Goal: Task Accomplishment & Management: Manage account settings

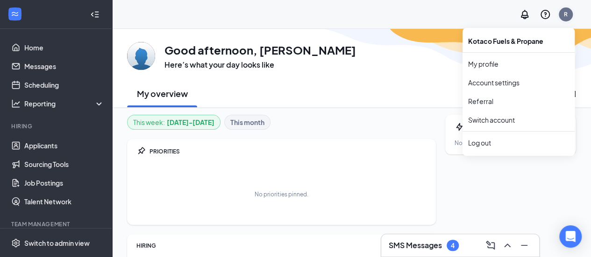
click at [564, 14] on div "R" at bounding box center [566, 14] width 4 height 8
click at [502, 122] on link "Switch account" at bounding box center [491, 120] width 47 height 8
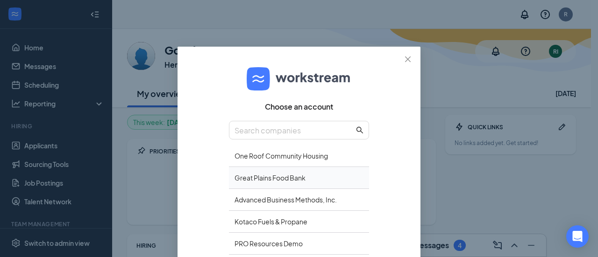
click at [280, 180] on div "Great Plains Food Bank" at bounding box center [299, 178] width 140 height 22
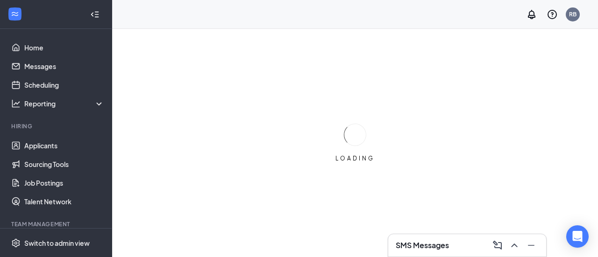
click at [368, 229] on div "LOADING" at bounding box center [355, 143] width 486 height 229
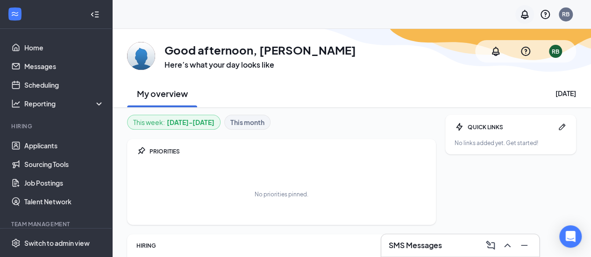
click at [523, 14] on icon "Notifications" at bounding box center [524, 14] width 11 height 11
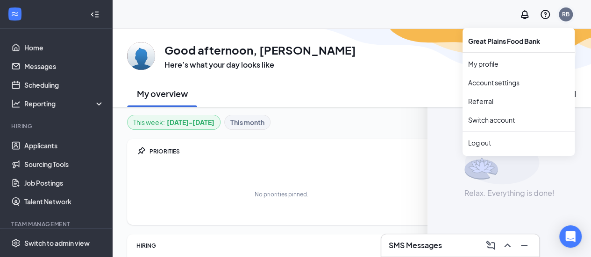
click at [566, 14] on div "RB" at bounding box center [565, 14] width 7 height 8
click at [488, 85] on link "Account settings" at bounding box center [518, 82] width 101 height 9
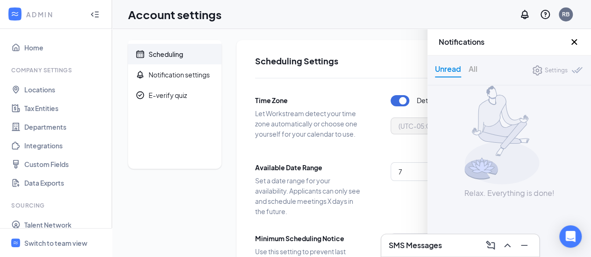
click at [576, 43] on icon "Cross" at bounding box center [574, 41] width 11 height 11
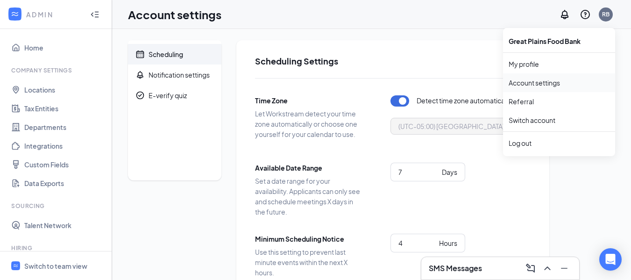
click at [549, 82] on link "Account settings" at bounding box center [559, 82] width 101 height 9
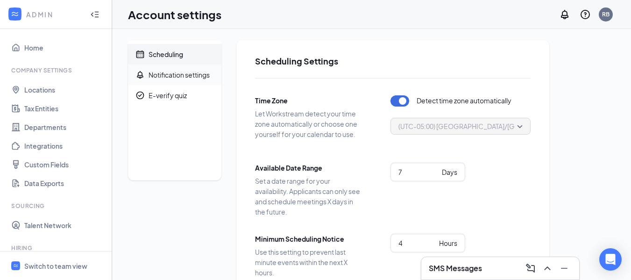
click at [176, 76] on div "Notification settings" at bounding box center [179, 74] width 61 height 9
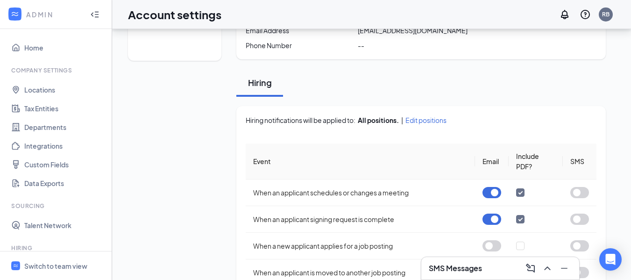
scroll to position [129, 0]
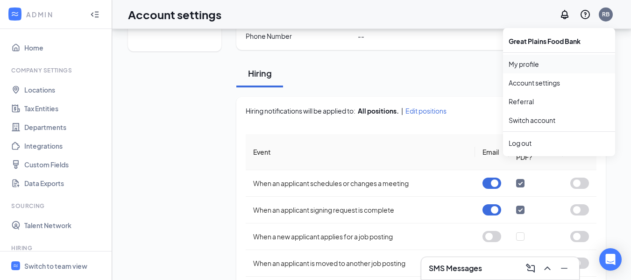
click at [520, 66] on link "My profile" at bounding box center [559, 63] width 101 height 9
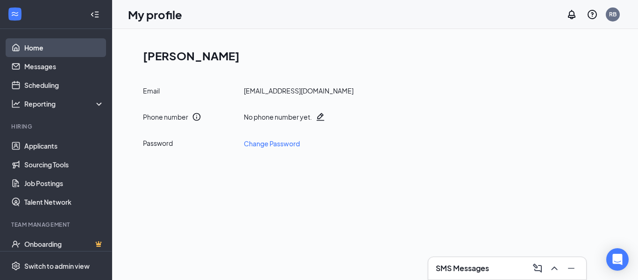
click at [28, 45] on link "Home" at bounding box center [64, 47] width 80 height 19
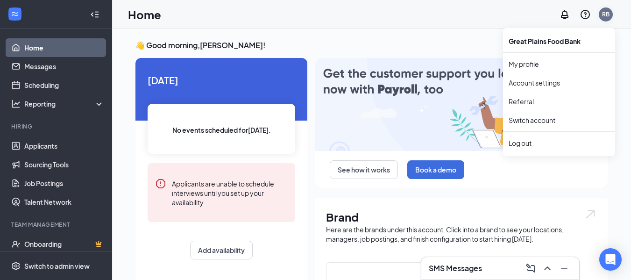
click at [598, 20] on div "RB" at bounding box center [606, 14] width 14 height 14
click at [533, 79] on link "Account settings" at bounding box center [559, 82] width 101 height 9
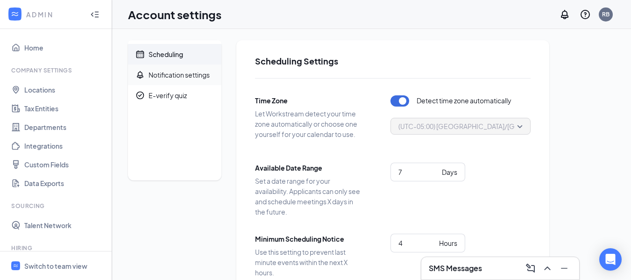
click at [198, 72] on div "Notification settings" at bounding box center [179, 74] width 61 height 9
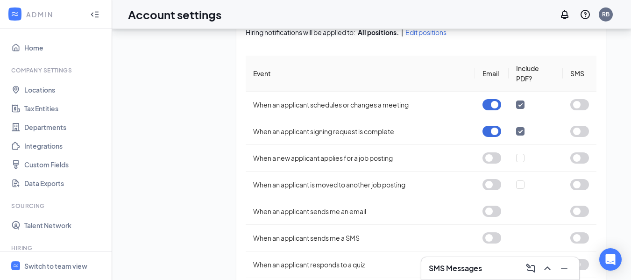
scroll to position [233, 0]
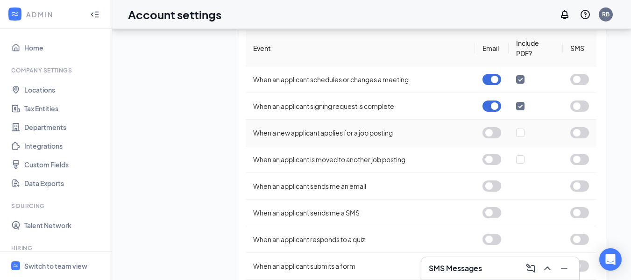
click at [491, 133] on button "button" at bounding box center [492, 132] width 19 height 11
click at [495, 159] on button "button" at bounding box center [492, 159] width 19 height 11
click at [494, 187] on button "button" at bounding box center [492, 185] width 19 height 11
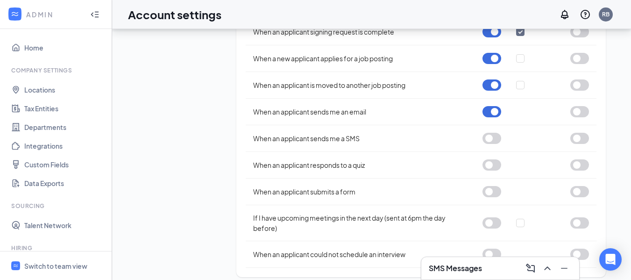
scroll to position [315, 0]
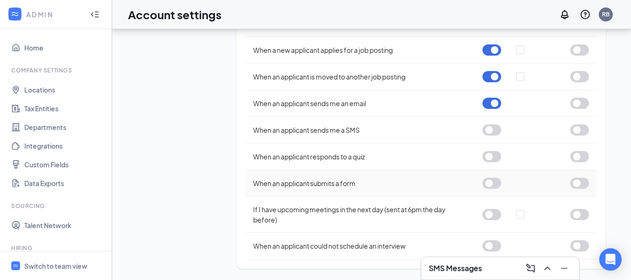
click at [486, 182] on button "button" at bounding box center [492, 183] width 19 height 11
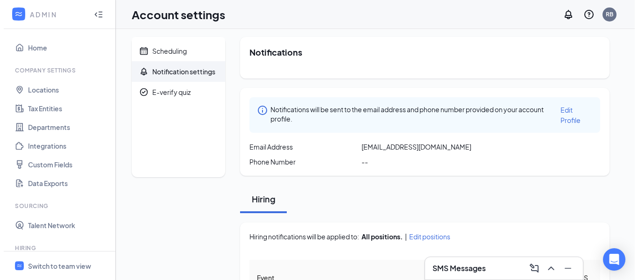
scroll to position [0, 0]
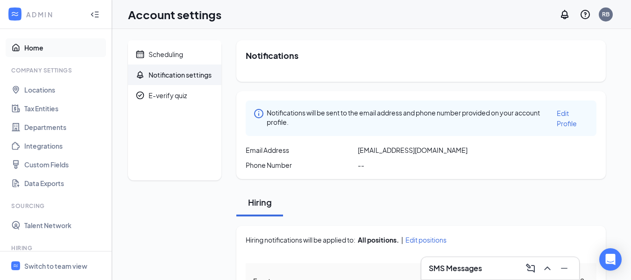
click at [26, 49] on link "Home" at bounding box center [64, 47] width 80 height 19
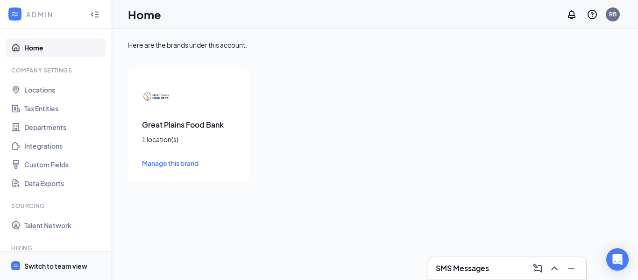
click at [42, 257] on div "Switch to team view" at bounding box center [55, 265] width 63 height 9
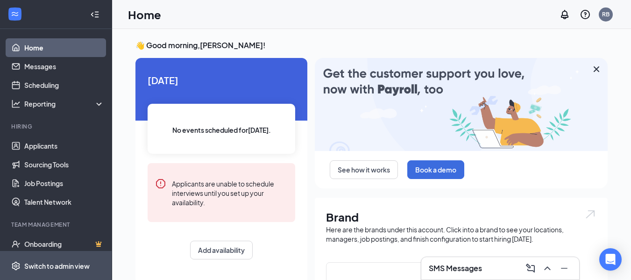
click at [36, 257] on div "Switch to admin view" at bounding box center [56, 265] width 65 height 9
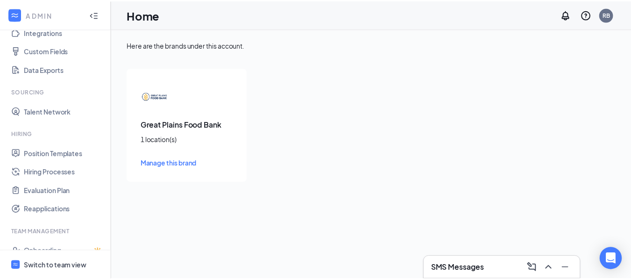
scroll to position [118, 0]
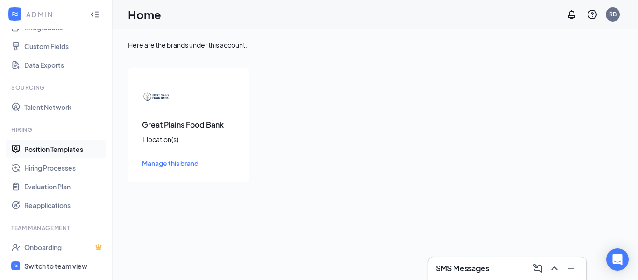
click at [34, 150] on link "Position Templates" at bounding box center [64, 149] width 80 height 19
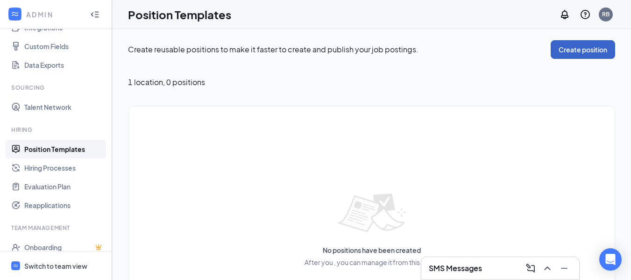
click at [564, 50] on button "Create position" at bounding box center [583, 49] width 64 height 19
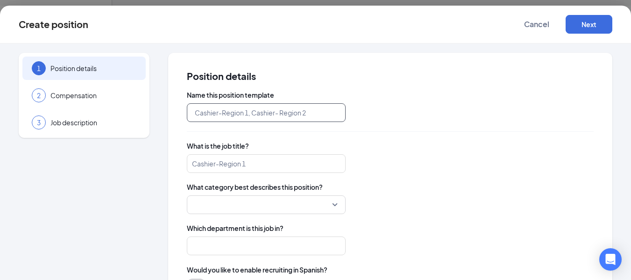
click at [243, 109] on input "text" at bounding box center [266, 112] width 159 height 19
drag, startPoint x: 623, startPoint y: 110, endPoint x: 322, endPoint y: 206, distance: 316.0
click at [322, 206] on input "search" at bounding box center [263, 205] width 141 height 18
drag, startPoint x: 627, startPoint y: 105, endPoint x: 376, endPoint y: 151, distance: 255.1
click at [376, 151] on div "What is the job title? Cashier-Region 1" at bounding box center [390, 157] width 407 height 32
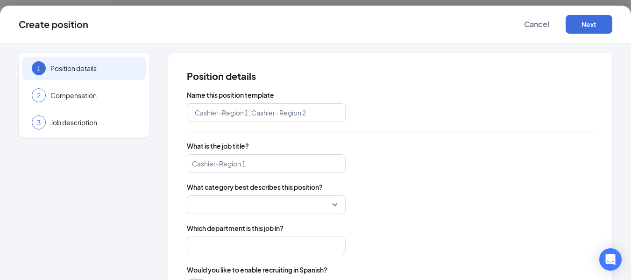
scroll to position [75, 0]
click at [286, 250] on input "search" at bounding box center [266, 245] width 159 height 19
click at [480, 165] on div "Cashier-Region 1" at bounding box center [390, 163] width 407 height 19
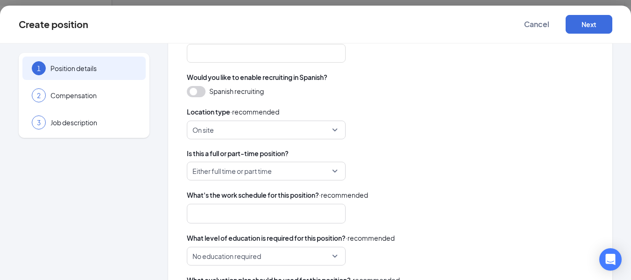
scroll to position [197, 0]
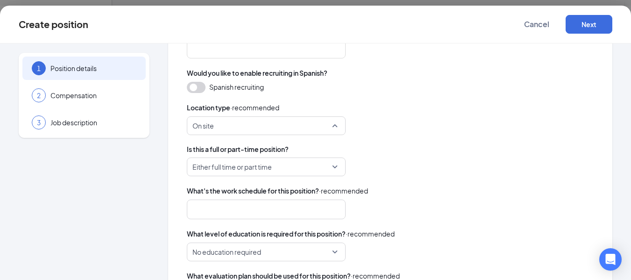
click at [289, 122] on span "On site" at bounding box center [262, 126] width 139 height 18
click at [442, 120] on div "On site on_site fully_remote On site Fully remote COVID-19 temporarily remote W…" at bounding box center [390, 125] width 407 height 19
click at [317, 162] on span "Either full time or part time" at bounding box center [262, 167] width 139 height 18
click at [389, 138] on div "Name this position template What is the job title? Cashier-Region 1 What catego…" at bounding box center [390, 104] width 407 height 422
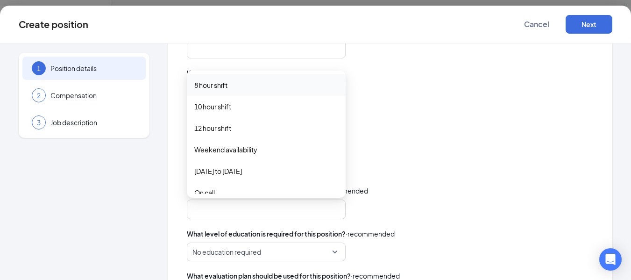
click at [293, 208] on div at bounding box center [262, 209] width 134 height 15
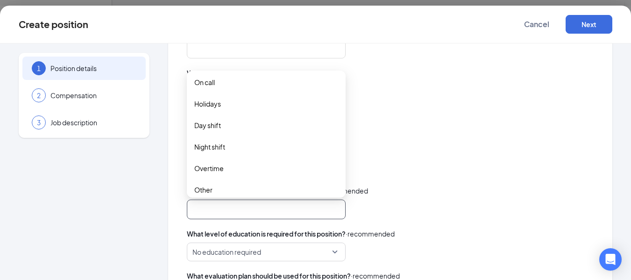
scroll to position [113, 0]
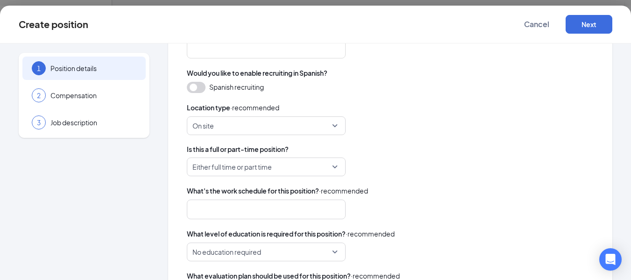
click at [413, 147] on span "Is this a full or part-time position?" at bounding box center [390, 148] width 407 height 9
drag, startPoint x: 627, startPoint y: 152, endPoint x: 278, endPoint y: 250, distance: 362.7
click at [278, 250] on span "No education required" at bounding box center [262, 252] width 139 height 18
click at [452, 130] on div "On site on_site fully_remote On site Fully remote COVID-19 temporarily remote W…" at bounding box center [390, 125] width 407 height 19
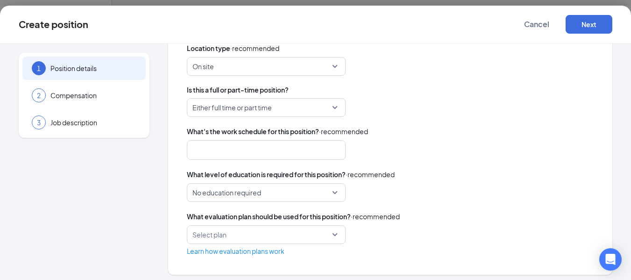
scroll to position [260, 0]
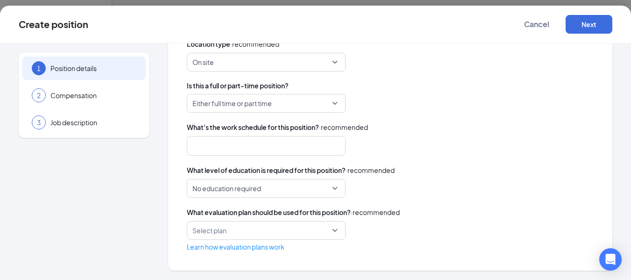
click at [316, 152] on div at bounding box center [262, 145] width 134 height 15
click at [452, 154] on div "8_hour_shift 10_hour_shift 12_hour_shift 8 hour shift 10 hour shift 12 hour shi…" at bounding box center [390, 146] width 407 height 20
click at [326, 231] on input "search" at bounding box center [263, 230] width 141 height 18
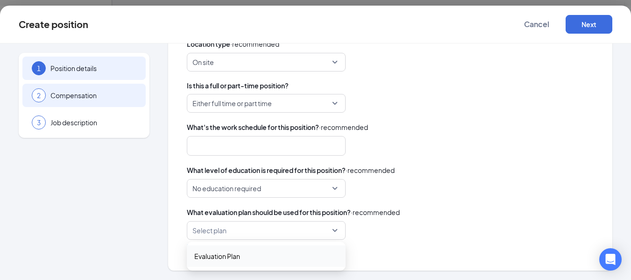
click at [97, 92] on span "Compensation" at bounding box center [93, 95] width 86 height 9
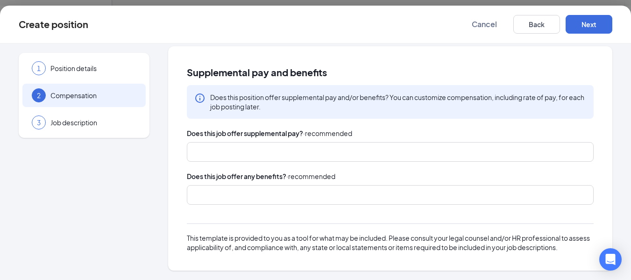
click at [236, 150] on div at bounding box center [386, 151] width 382 height 15
click at [393, 170] on div "Does this job offer supplemental pay? · recommended safety_bonus signing_bonus …" at bounding box center [390, 190] width 407 height 124
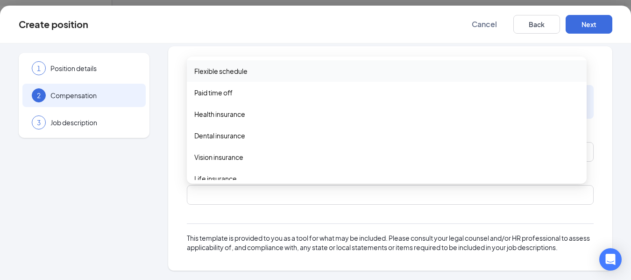
click at [261, 195] on div at bounding box center [386, 194] width 382 height 15
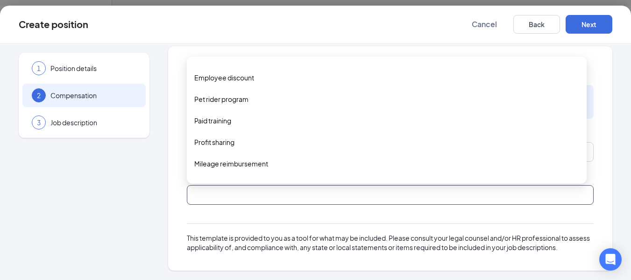
scroll to position [224, 0]
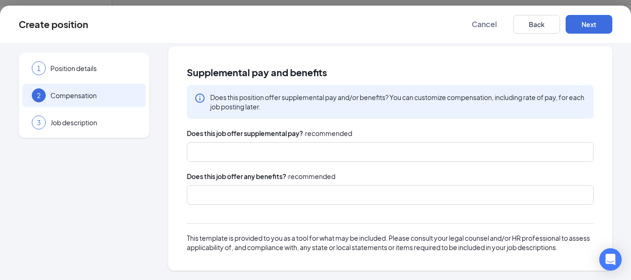
click at [233, 215] on div "This template is provided to you as a tool for what may be included. Please con…" at bounding box center [390, 233] width 407 height 38
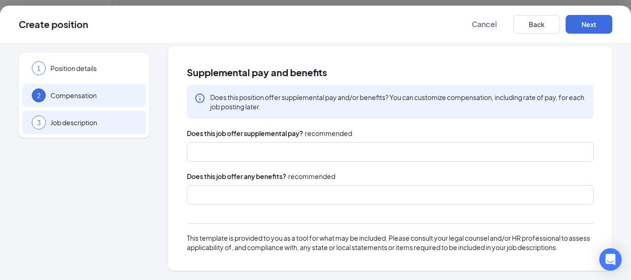
click at [63, 125] on span "Job description" at bounding box center [93, 122] width 86 height 9
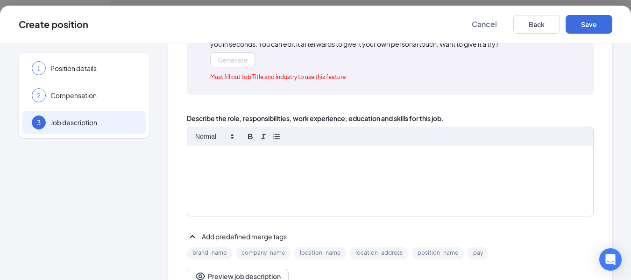
scroll to position [105, 0]
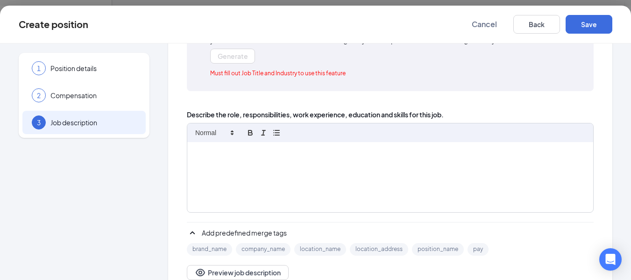
click at [255, 167] on div at bounding box center [390, 177] width 406 height 70
click at [230, 152] on p at bounding box center [390, 152] width 392 height 9
click at [478, 21] on span "Cancel" at bounding box center [484, 24] width 25 height 9
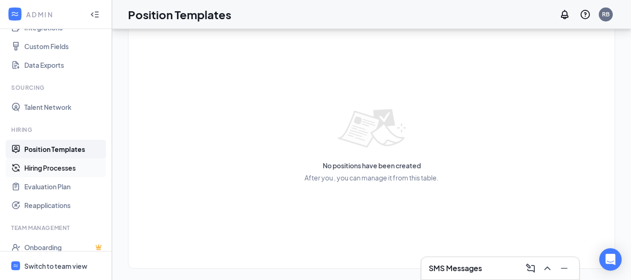
click at [50, 166] on link "Hiring Processes" at bounding box center [64, 167] width 80 height 19
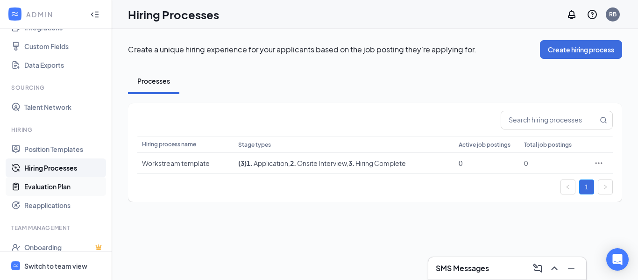
click at [32, 185] on link "Evaluation Plan" at bounding box center [64, 186] width 80 height 19
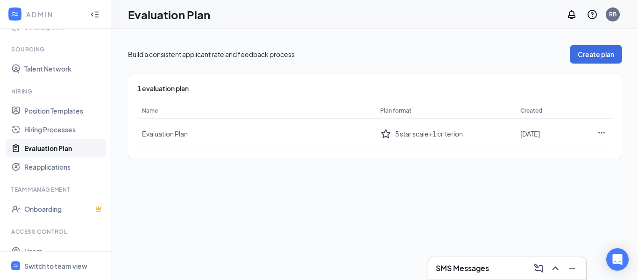
scroll to position [159, 0]
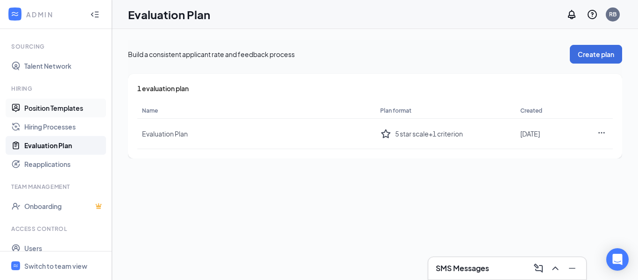
click at [58, 106] on link "Position Templates" at bounding box center [64, 108] width 80 height 19
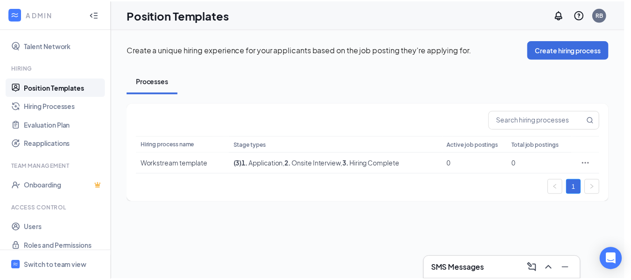
scroll to position [188, 0]
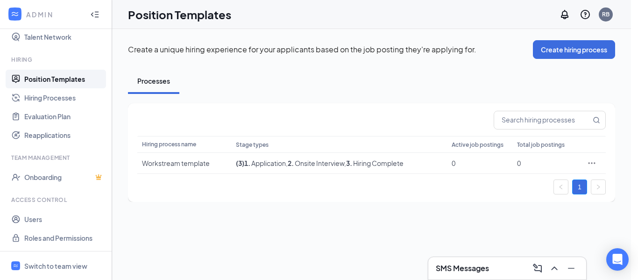
click at [56, 83] on link "Position Templates" at bounding box center [64, 79] width 80 height 19
click at [35, 103] on link "Hiring Processes" at bounding box center [64, 97] width 80 height 19
click at [60, 79] on link "Position Templates" at bounding box center [64, 79] width 80 height 19
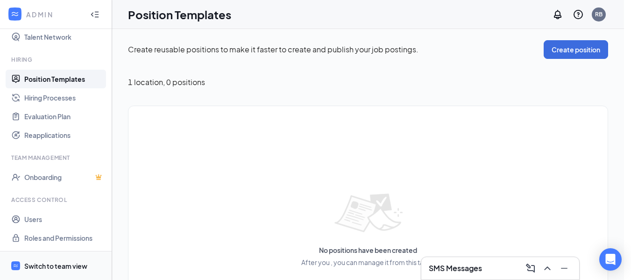
click at [49, 257] on div "Switch to team view" at bounding box center [55, 265] width 63 height 9
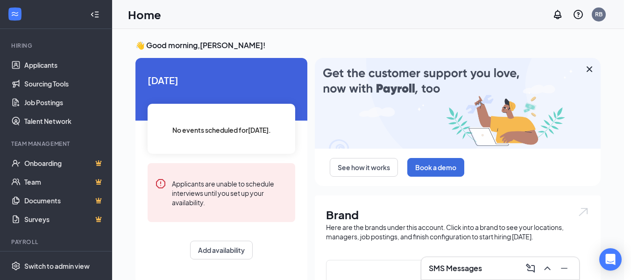
scroll to position [104, 0]
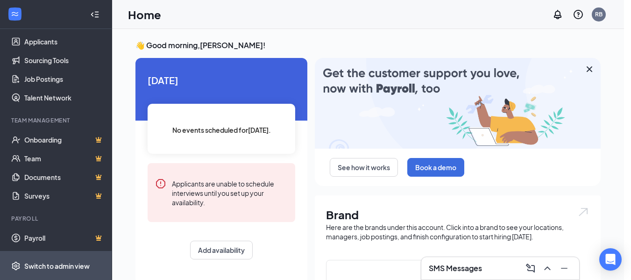
click at [39, 257] on div "Switch to admin view" at bounding box center [56, 265] width 65 height 9
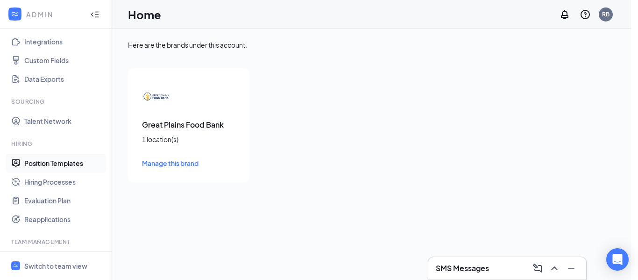
click at [51, 167] on link "Position Templates" at bounding box center [64, 163] width 80 height 19
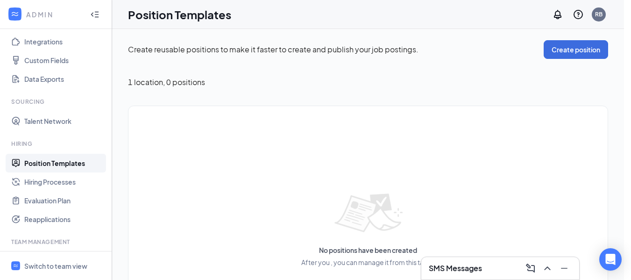
click at [564, 59] on div "Create reusable positions to make it faster to create and publish your job post…" at bounding box center [368, 196] width 480 height 313
click at [569, 56] on button "Create position" at bounding box center [576, 49] width 64 height 19
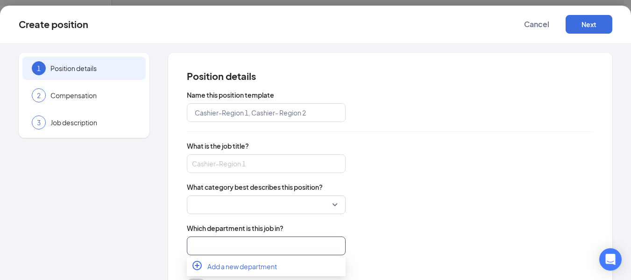
click at [245, 248] on input "search" at bounding box center [266, 245] width 159 height 19
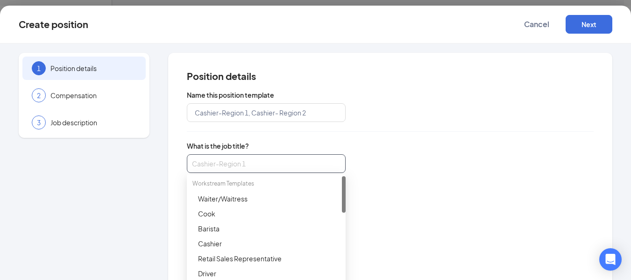
click at [275, 171] on input "search" at bounding box center [266, 163] width 159 height 19
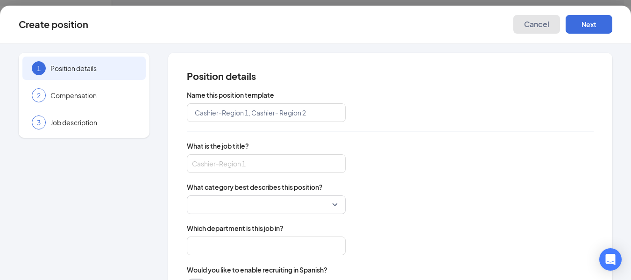
click at [540, 23] on span "Cancel" at bounding box center [536, 24] width 25 height 9
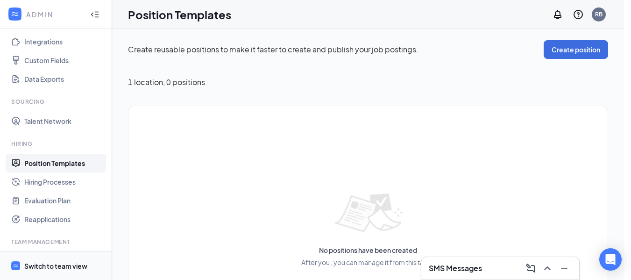
click at [49, 257] on div "Switch to team view" at bounding box center [55, 265] width 63 height 9
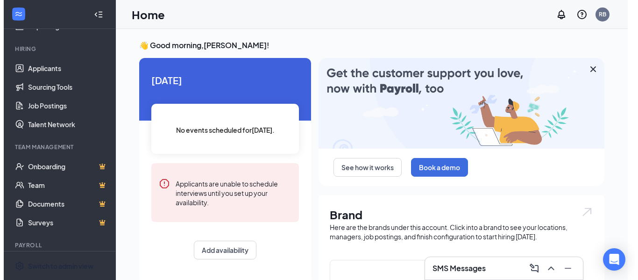
scroll to position [81, 0]
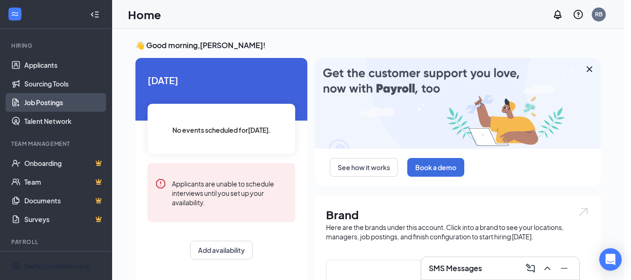
click at [49, 101] on link "Job Postings" at bounding box center [64, 102] width 80 height 19
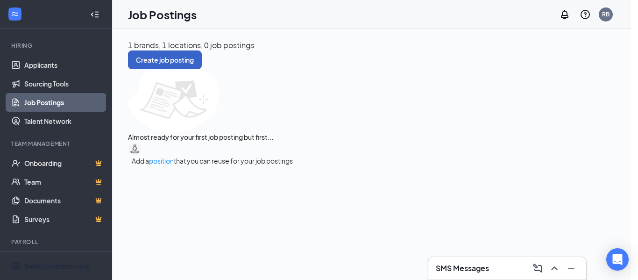
click at [152, 59] on button "Create job posting" at bounding box center [165, 59] width 74 height 19
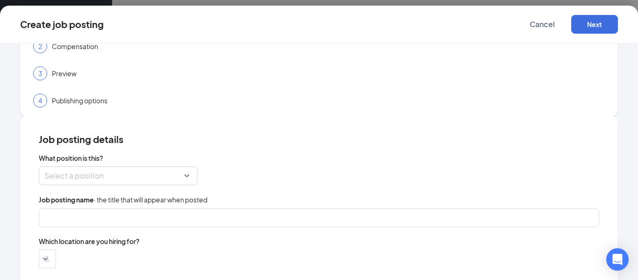
scroll to position [52, 0]
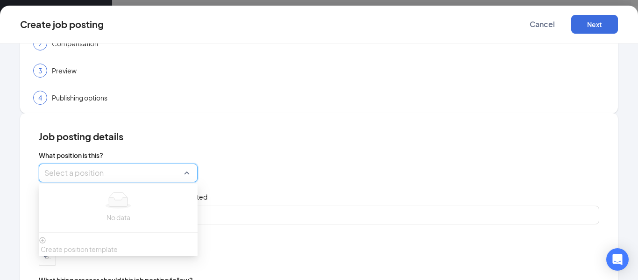
click at [180, 175] on input "search" at bounding box center [114, 173] width 141 height 18
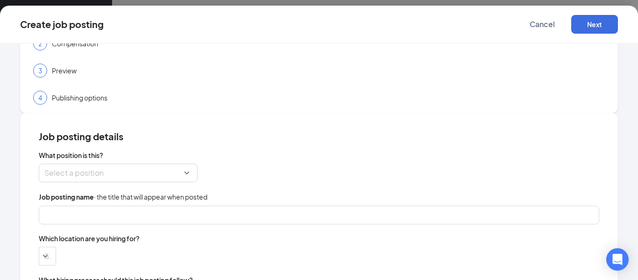
click at [284, 132] on span "Job posting details" at bounding box center [319, 136] width 561 height 9
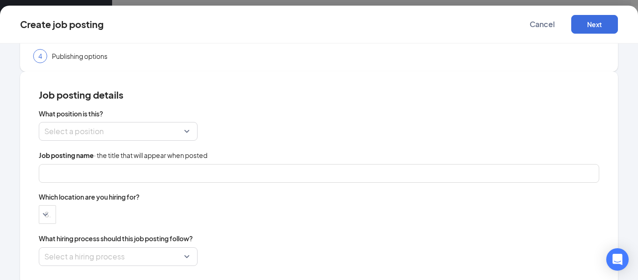
scroll to position [107, 0]
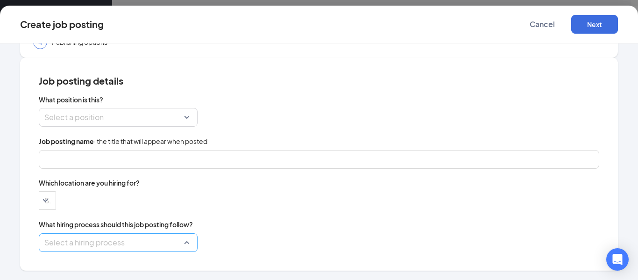
click at [136, 238] on input "search" at bounding box center [114, 243] width 141 height 18
click at [258, 120] on div "Select a position No data Create position template" at bounding box center [319, 117] width 561 height 19
click at [107, 241] on input "search" at bounding box center [114, 243] width 141 height 18
click at [290, 231] on div "What hiring process should this job posting follow? Select a hiring process 196…" at bounding box center [319, 235] width 561 height 33
click at [598, 24] on button "Next" at bounding box center [594, 24] width 47 height 19
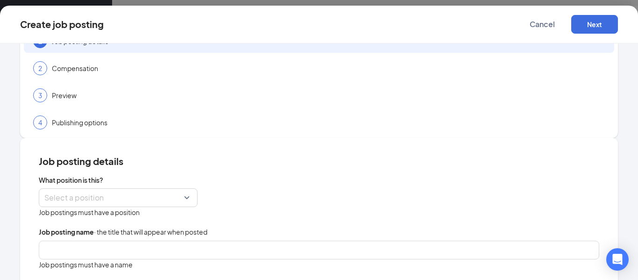
scroll to position [0, 0]
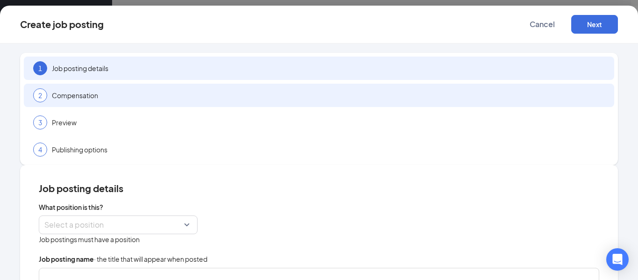
click at [154, 96] on span "Compensation" at bounding box center [328, 95] width 553 height 9
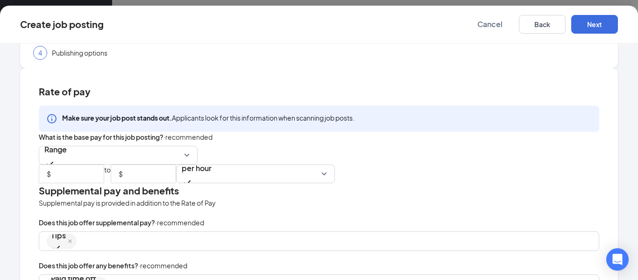
scroll to position [143, 0]
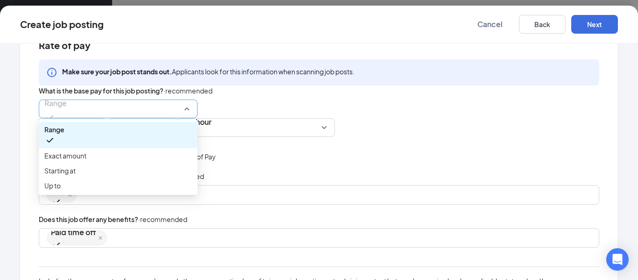
click at [184, 108] on span "Range" at bounding box center [118, 109] width 148 height 18
click at [281, 91] on div "What is the base pay for this job posting? · recommended" at bounding box center [319, 91] width 561 height 10
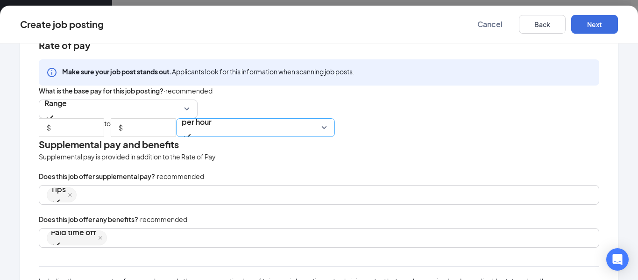
click at [238, 127] on span "per hour" at bounding box center [256, 128] width 148 height 18
click at [412, 131] on div "$ to $ per hour hour day per hour per day per week per month per year" at bounding box center [319, 127] width 561 height 19
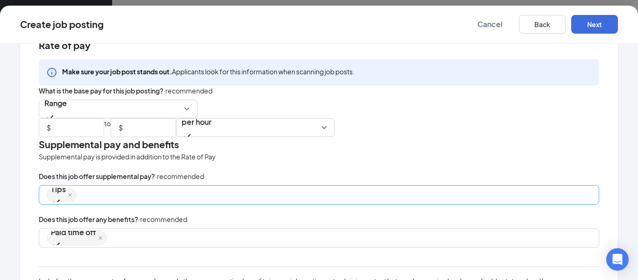
click at [124, 187] on div "Tips" at bounding box center [315, 194] width 536 height 17
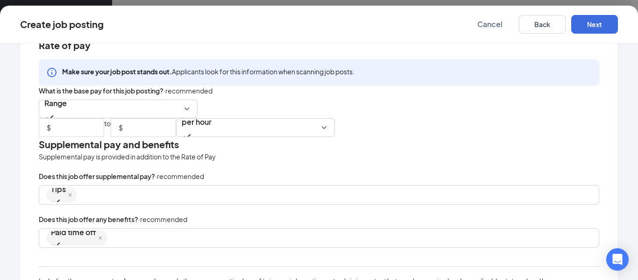
click at [223, 217] on div "Does this job offer any benefits? · recommended" at bounding box center [319, 219] width 561 height 10
drag, startPoint x: 634, startPoint y: 148, endPoint x: 333, endPoint y: 153, distance: 301.5
click at [333, 153] on div "Supplemental pay is provided in addition to the Rate of Pay" at bounding box center [319, 156] width 561 height 10
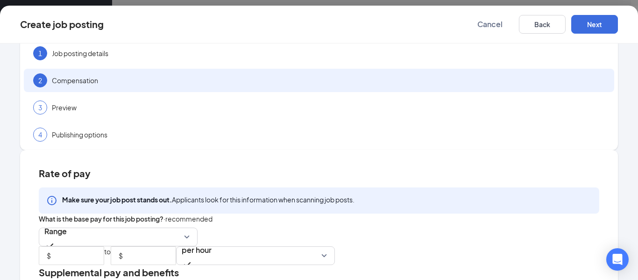
scroll to position [0, 0]
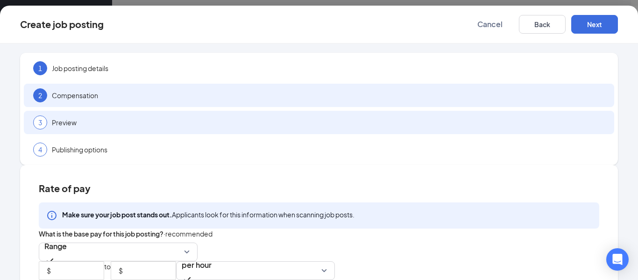
click at [122, 115] on div "3 Preview" at bounding box center [319, 122] width 591 height 23
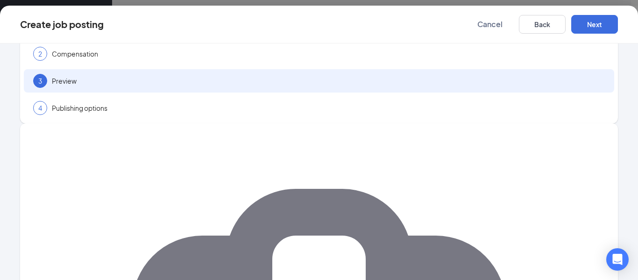
scroll to position [19, 0]
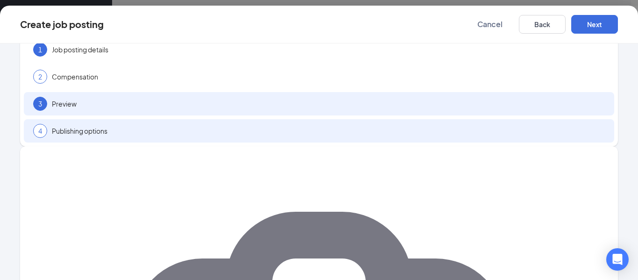
click at [113, 139] on div "4 Publishing options" at bounding box center [319, 130] width 591 height 23
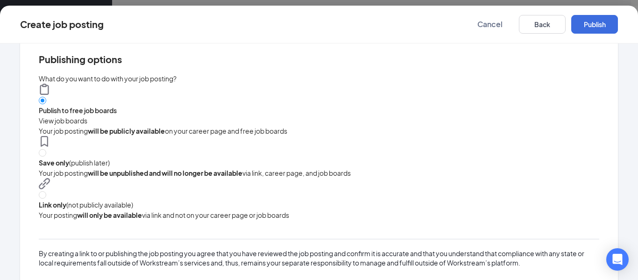
scroll to position [136, 0]
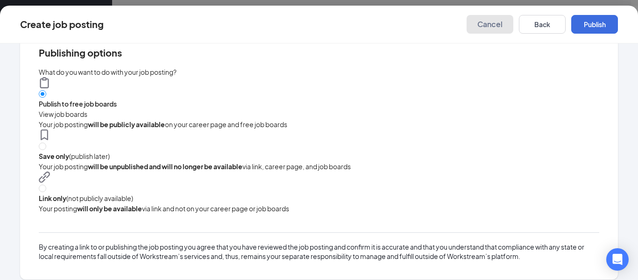
click at [488, 29] on button "Cancel" at bounding box center [490, 24] width 47 height 19
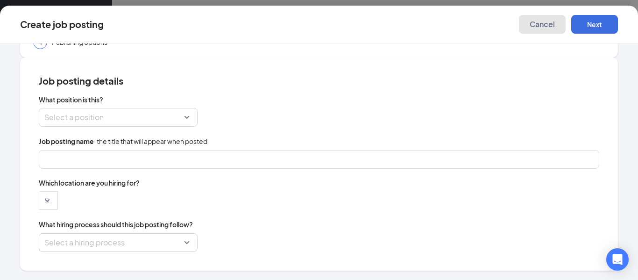
scroll to position [107, 0]
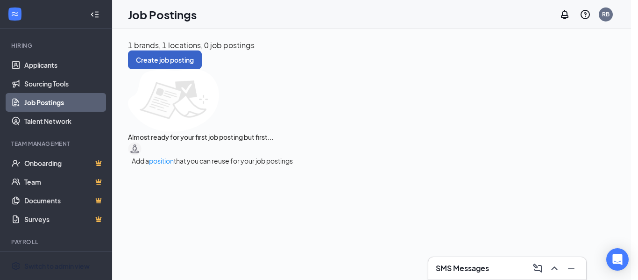
click at [152, 59] on button "Create job posting" at bounding box center [165, 59] width 74 height 19
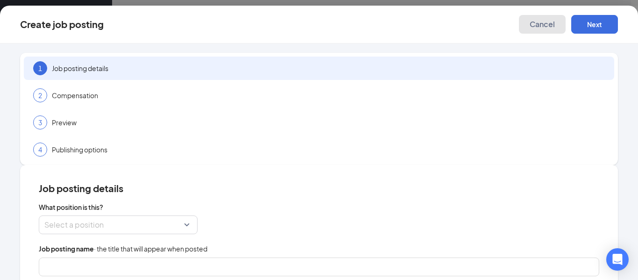
click at [540, 21] on span "Cancel" at bounding box center [542, 24] width 25 height 9
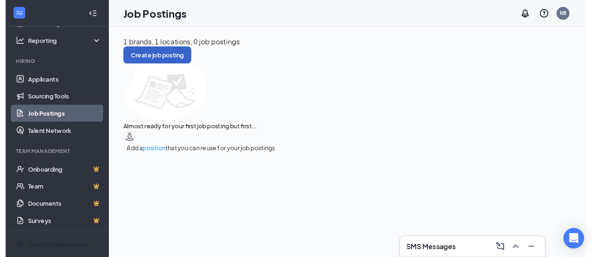
scroll to position [60, 0]
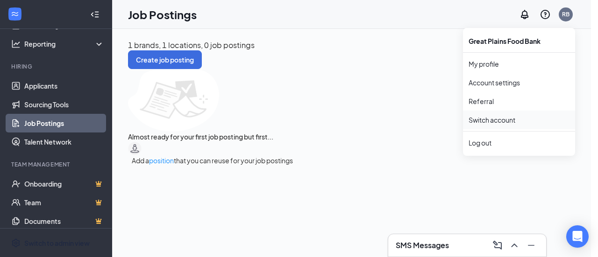
click at [481, 123] on link "Switch account" at bounding box center [492, 120] width 47 height 8
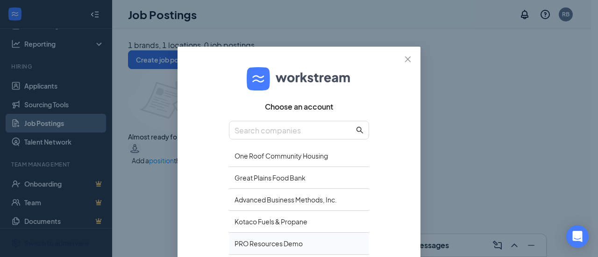
click at [249, 240] on div "PRO Resources Demo" at bounding box center [299, 244] width 140 height 22
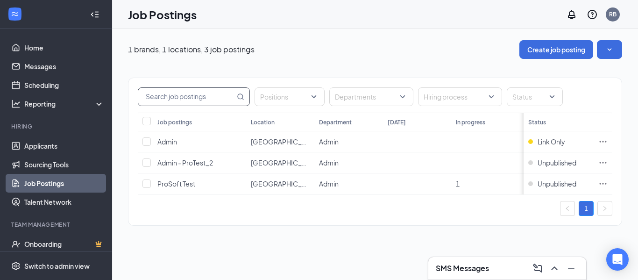
click at [208, 97] on input "text" at bounding box center [186, 97] width 97 height 18
type input "a"
click at [320, 100] on div "Positions" at bounding box center [290, 96] width 70 height 19
click at [262, 121] on div "Location" at bounding box center [263, 122] width 24 height 8
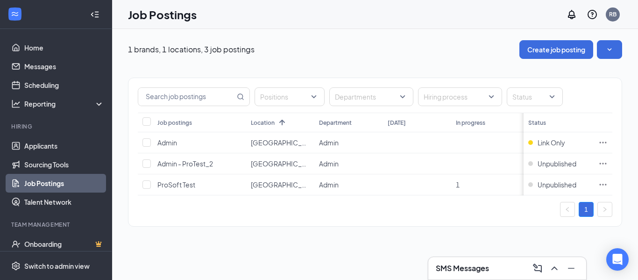
click at [262, 121] on div "Location" at bounding box center [263, 123] width 24 height 8
click at [371, 103] on div at bounding box center [367, 96] width 70 height 15
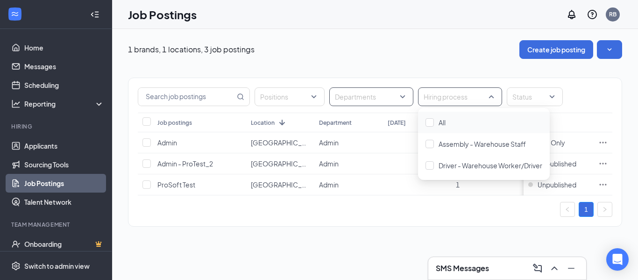
click at [457, 98] on div at bounding box center [456, 96] width 70 height 15
click at [427, 143] on div at bounding box center [430, 144] width 8 height 8
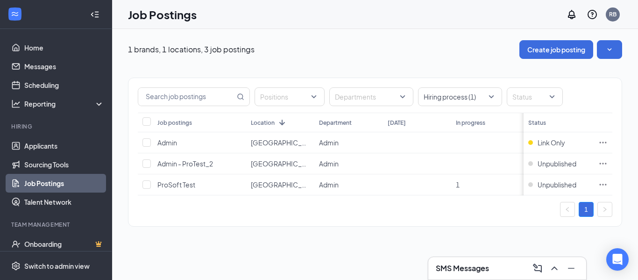
click at [455, 67] on div "Positions Departments Hiring process (1) Status Job postings Location Departmen…" at bounding box center [375, 147] width 494 height 177
click at [598, 143] on icon "Ellipses" at bounding box center [603, 142] width 9 height 9
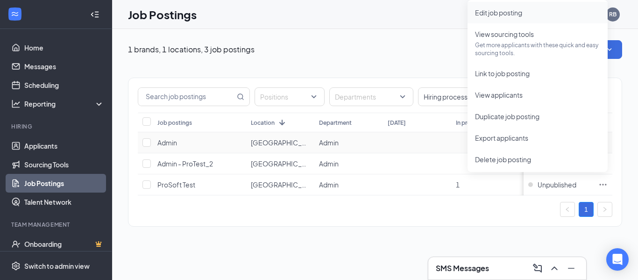
click at [517, 13] on span "Edit job posting" at bounding box center [498, 12] width 47 height 8
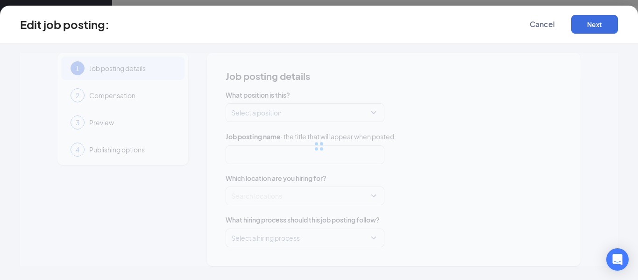
type input "Admin"
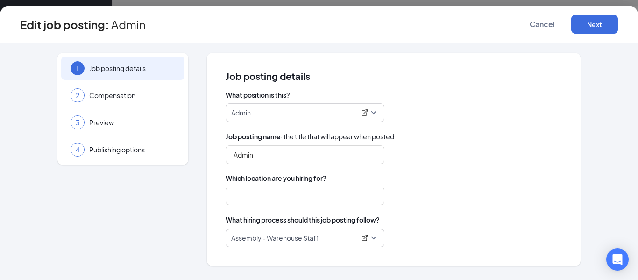
type input "Detroit Lakes"
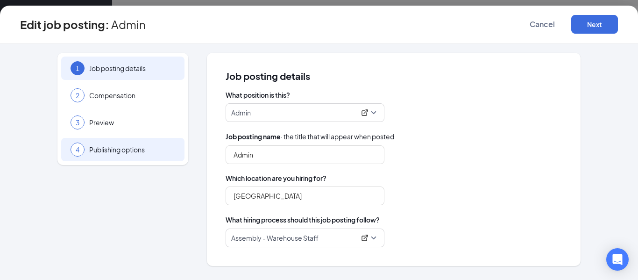
click at [116, 151] on span "Publishing options" at bounding box center [132, 149] width 86 height 9
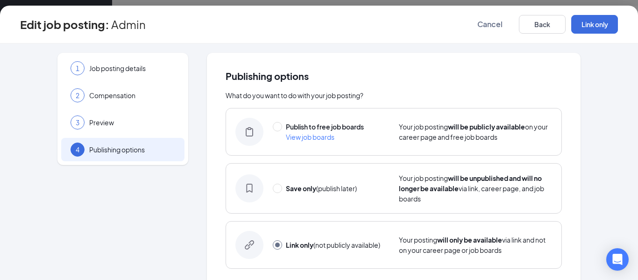
click at [305, 136] on span "View job boards" at bounding box center [310, 137] width 49 height 8
radio input "true"
radio input "false"
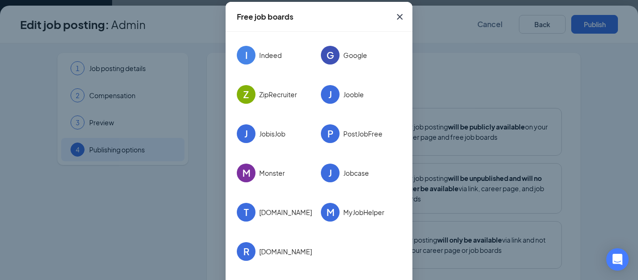
scroll to position [46, 0]
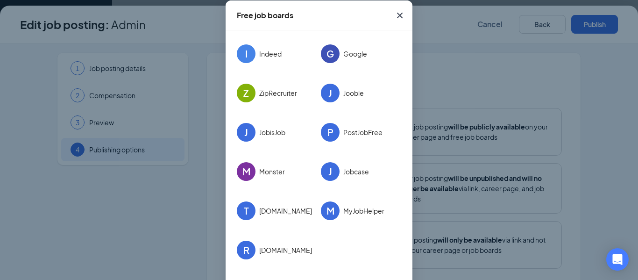
click at [400, 19] on icon "Cross" at bounding box center [399, 15] width 11 height 11
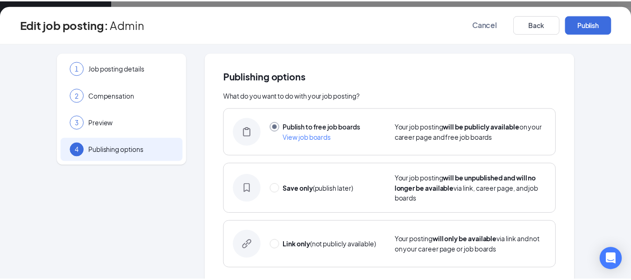
scroll to position [0, 0]
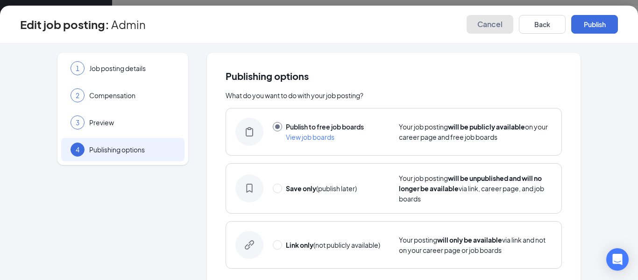
click at [490, 20] on span "Cancel" at bounding box center [490, 24] width 25 height 9
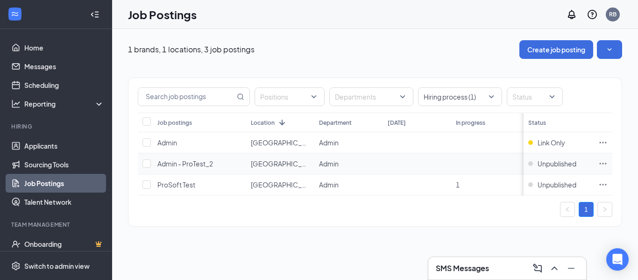
click at [598, 164] on icon "Ellipses" at bounding box center [603, 163] width 7 height 1
click at [321, 217] on div "1" at bounding box center [375, 209] width 475 height 15
click at [598, 141] on icon "Ellipses" at bounding box center [603, 142] width 9 height 9
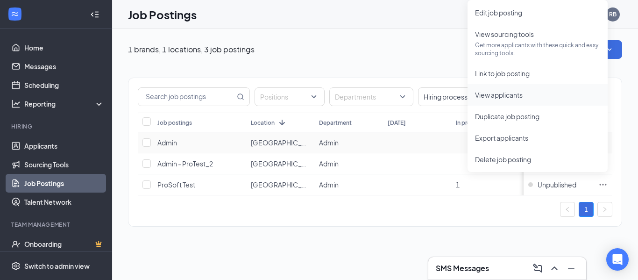
click at [501, 93] on span "View applicants" at bounding box center [499, 95] width 48 height 8
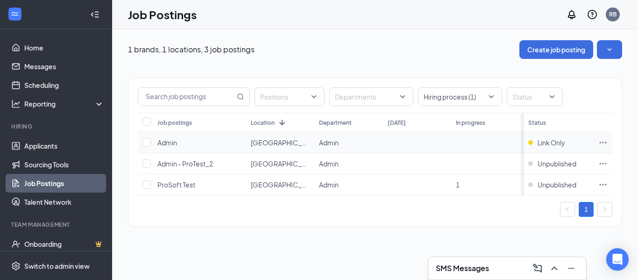
click at [163, 140] on span "Admin" at bounding box center [167, 142] width 20 height 8
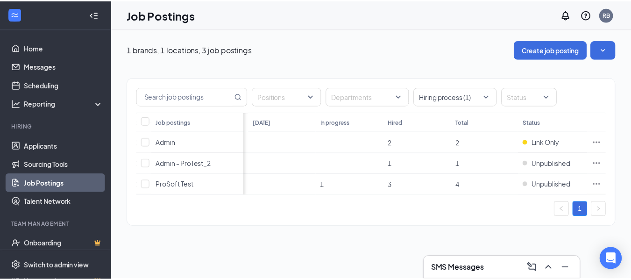
scroll to position [0, 133]
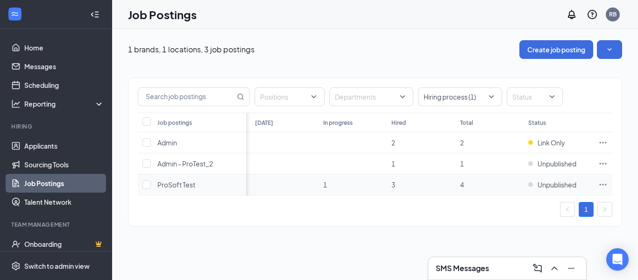
click at [171, 189] on div "ProSoft Test" at bounding box center [176, 184] width 38 height 9
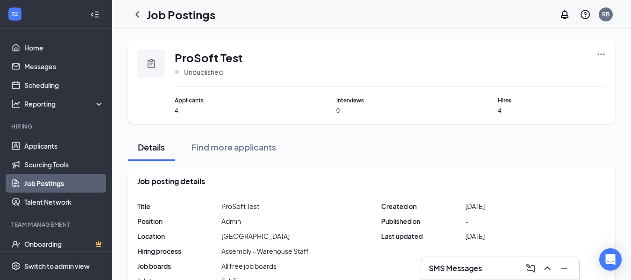
click at [598, 51] on icon "Ellipses" at bounding box center [601, 54] width 9 height 9
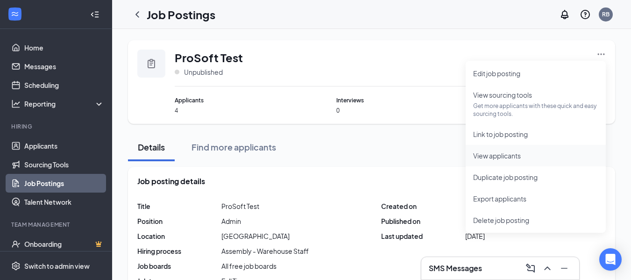
click at [485, 158] on span "View applicants" at bounding box center [497, 155] width 48 height 8
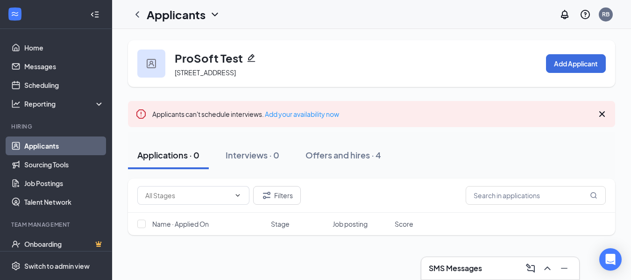
drag, startPoint x: 637, startPoint y: 69, endPoint x: 416, endPoint y: 87, distance: 222.3
click at [416, 87] on div "ProSoft Test 1271 US-10, Detroit Lakes, MN 56501, USA Add Applicant Applicants …" at bounding box center [371, 215] width 487 height 351
click at [347, 150] on div "Offers and hires · 4" at bounding box center [344, 155] width 76 height 12
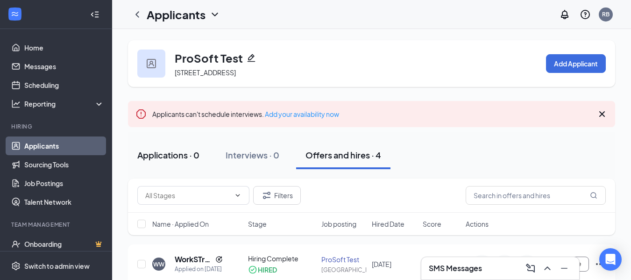
drag, startPoint x: 637, startPoint y: 72, endPoint x: 163, endPoint y: 156, distance: 481.6
click at [163, 156] on div "Applications · 0" at bounding box center [168, 155] width 62 height 12
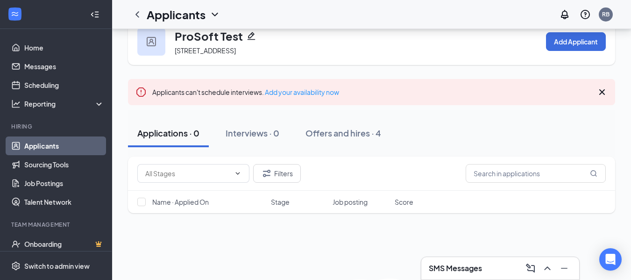
scroll to position [51, 0]
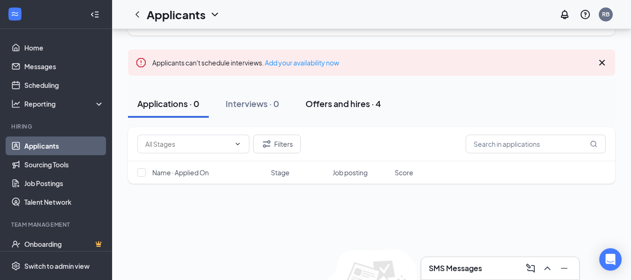
click at [343, 102] on div "Offers and hires · 4" at bounding box center [344, 104] width 76 height 12
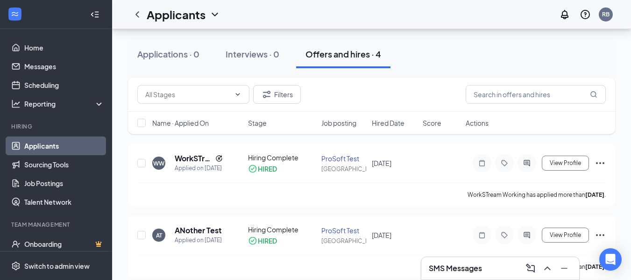
scroll to position [85, 0]
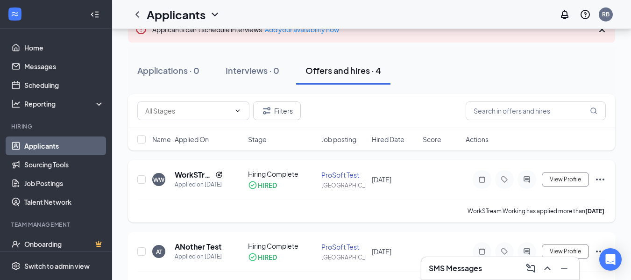
click at [604, 179] on icon "Ellipses" at bounding box center [600, 180] width 8 height 2
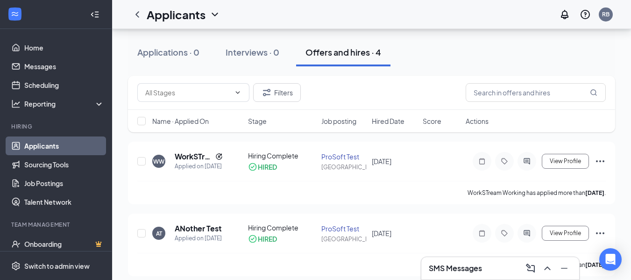
scroll to position [99, 0]
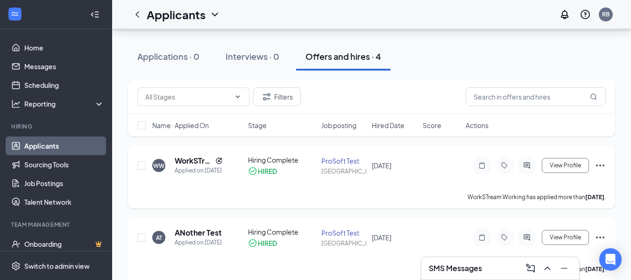
click at [598, 169] on icon "Ellipses" at bounding box center [600, 165] width 11 height 11
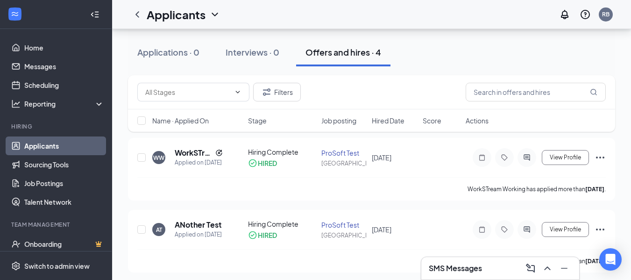
scroll to position [115, 0]
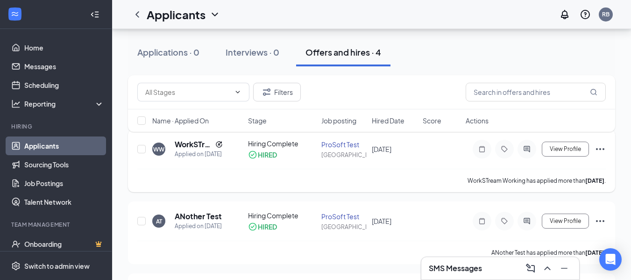
click at [600, 150] on icon "Ellipses" at bounding box center [600, 149] width 8 height 2
click at [139, 17] on icon "ChevronLeft" at bounding box center [137, 14] width 11 height 11
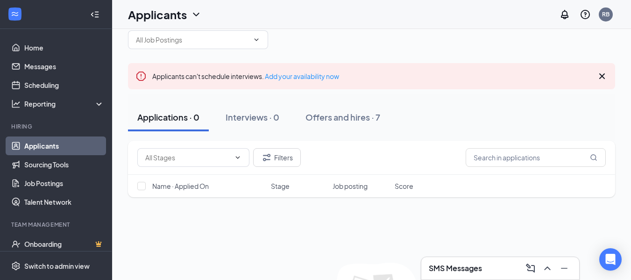
scroll to position [18, 0]
click at [257, 39] on icon "ChevronDown" at bounding box center [256, 40] width 7 height 7
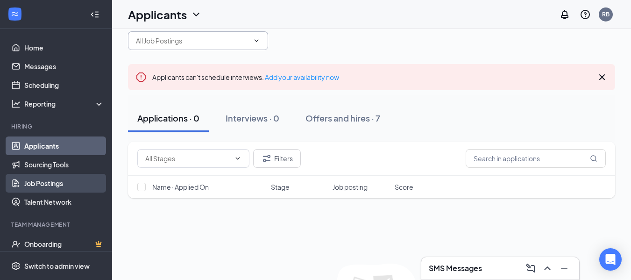
click at [32, 178] on link "Job Postings" at bounding box center [64, 183] width 80 height 19
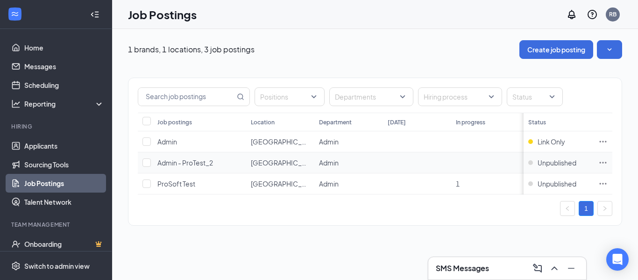
click at [422, 170] on td at bounding box center [417, 162] width 68 height 21
click at [172, 185] on span "ProSoft Test" at bounding box center [176, 183] width 38 height 8
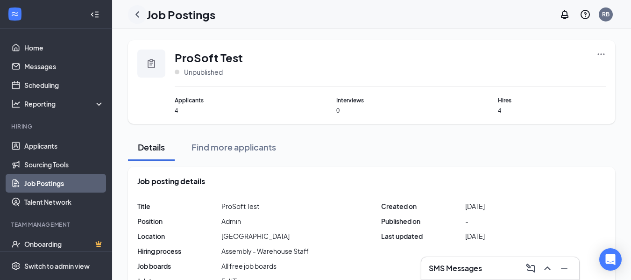
click at [141, 18] on icon "ChevronLeft" at bounding box center [137, 14] width 11 height 11
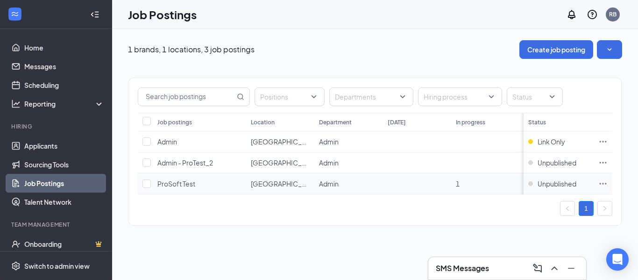
click at [162, 183] on span "ProSoft Test" at bounding box center [176, 183] width 38 height 8
click at [189, 165] on span "Admin - ProTest_2" at bounding box center [185, 162] width 56 height 8
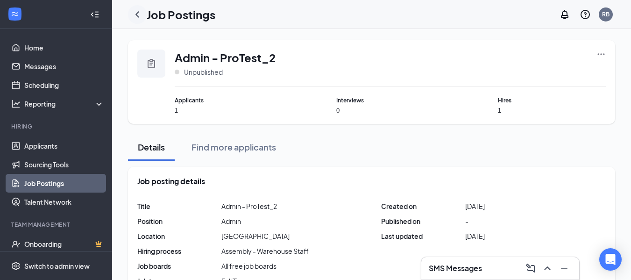
click at [139, 14] on icon "ChevronLeft" at bounding box center [137, 14] width 11 height 11
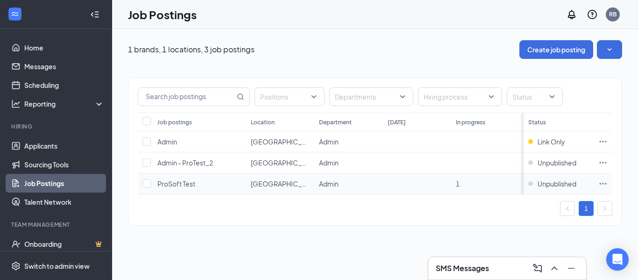
click at [164, 184] on span "ProSoft Test" at bounding box center [176, 183] width 38 height 8
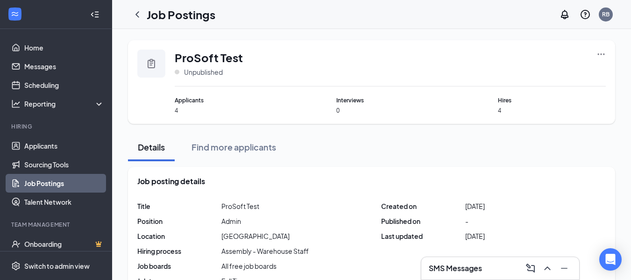
click at [601, 56] on icon "Ellipses" at bounding box center [601, 54] width 9 height 9
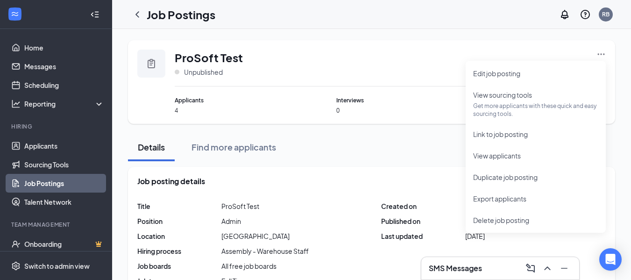
click at [305, 58] on div "ProSoft Test Unpublished" at bounding box center [390, 68] width 431 height 37
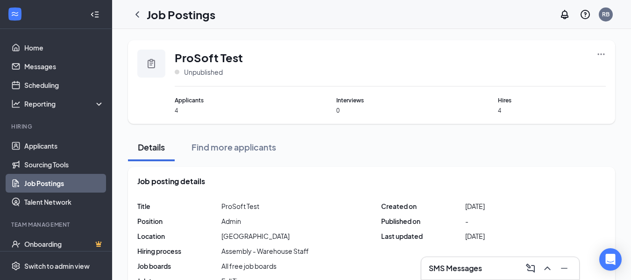
click at [603, 49] on div "ProSoft Test Unpublished Applicants 4 Interviews 0 Hires 4" at bounding box center [371, 82] width 487 height 84
click at [602, 54] on icon "Ellipses" at bounding box center [601, 53] width 7 height 1
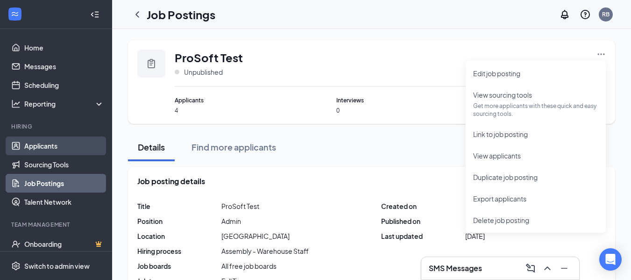
click at [24, 146] on link "Applicants" at bounding box center [64, 145] width 80 height 19
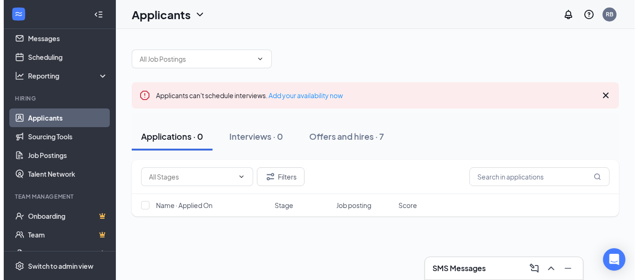
scroll to position [33, 0]
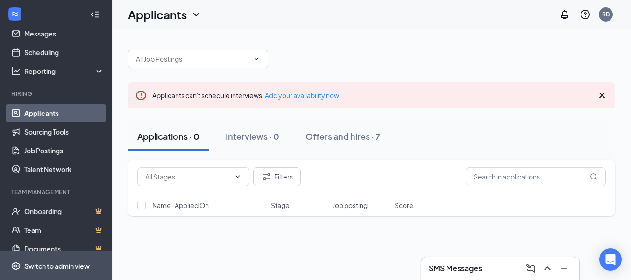
click at [30, 270] on div "Switch to admin view" at bounding box center [56, 265] width 65 height 9
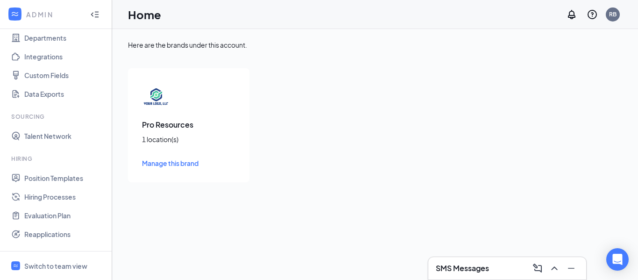
scroll to position [116, 0]
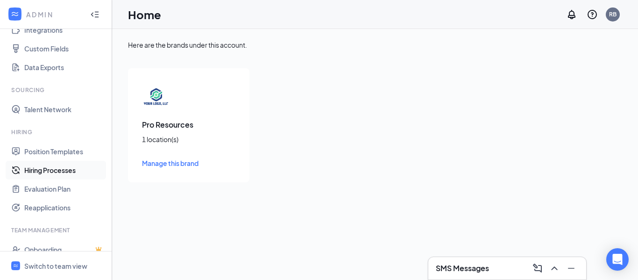
click at [40, 167] on link "Hiring Processes" at bounding box center [64, 170] width 80 height 19
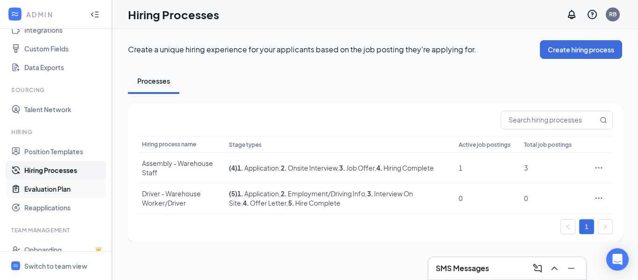
click at [55, 189] on link "Evaluation Plan" at bounding box center [64, 188] width 80 height 19
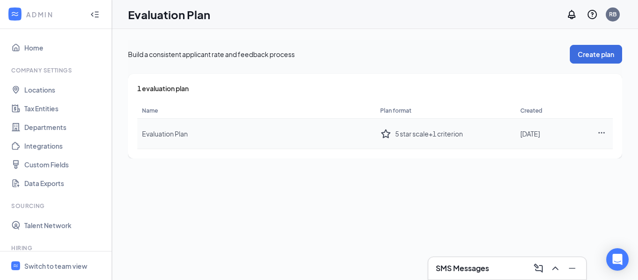
click at [180, 135] on span "Evaluation Plan" at bounding box center [165, 133] width 46 height 8
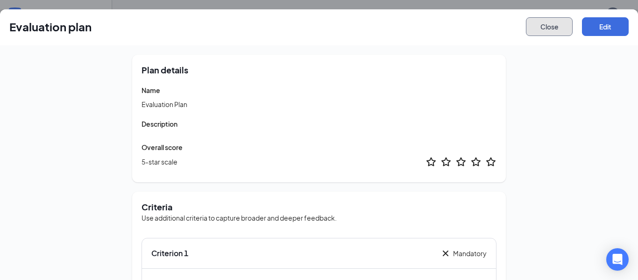
click at [553, 23] on button "Close" at bounding box center [549, 26] width 47 height 19
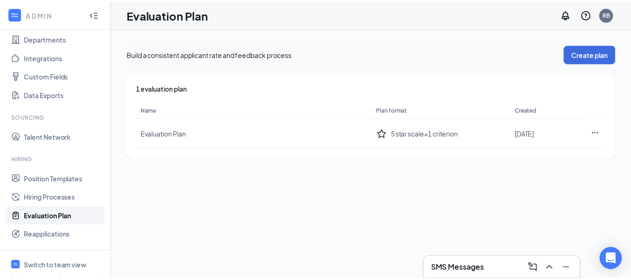
scroll to position [98, 0]
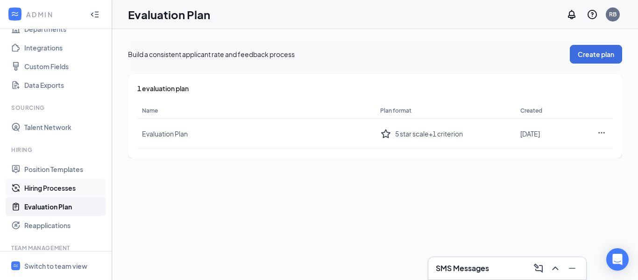
click at [54, 180] on link "Hiring Processes" at bounding box center [64, 188] width 80 height 19
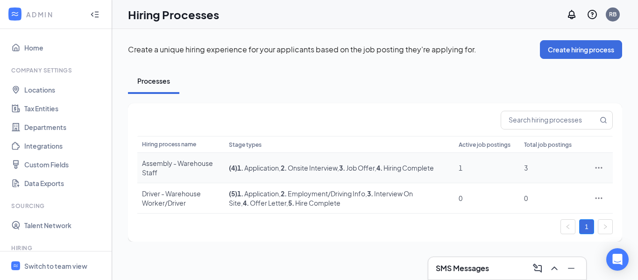
click at [596, 170] on icon "Ellipses" at bounding box center [598, 167] width 9 height 9
click at [559, 186] on span "Edit" at bounding box center [556, 187] width 80 height 10
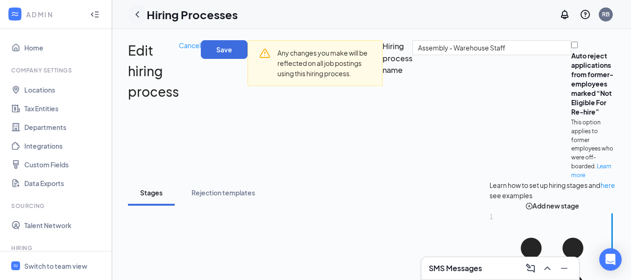
click at [136, 11] on icon "ChevronLeft" at bounding box center [137, 14] width 11 height 11
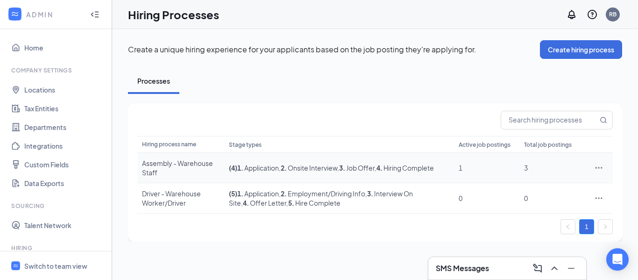
click at [600, 163] on td at bounding box center [599, 168] width 28 height 30
click at [600, 165] on icon "Ellipses" at bounding box center [598, 167] width 9 height 9
click at [539, 191] on span "Edit" at bounding box center [556, 187] width 80 height 10
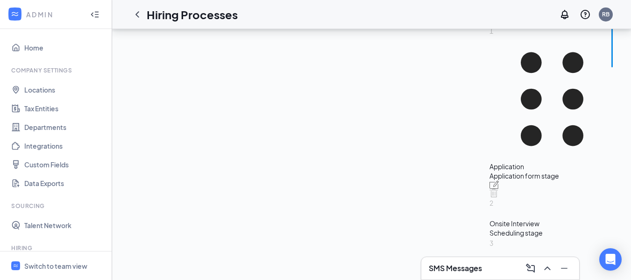
scroll to position [147, 0]
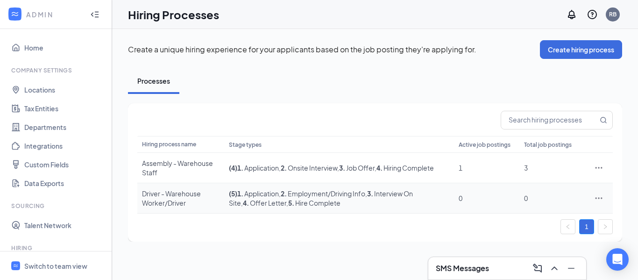
click at [597, 198] on icon "Ellipses" at bounding box center [598, 197] width 9 height 9
click at [572, 112] on span "Edit" at bounding box center [556, 114] width 80 height 10
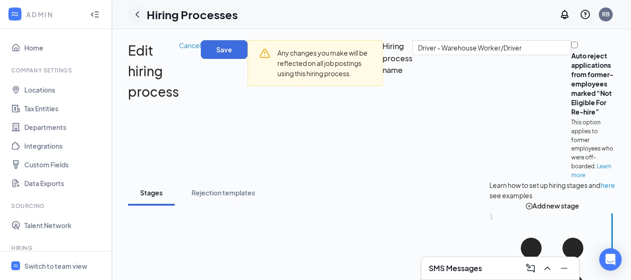
click at [138, 12] on icon "ChevronLeft" at bounding box center [138, 14] width 4 height 6
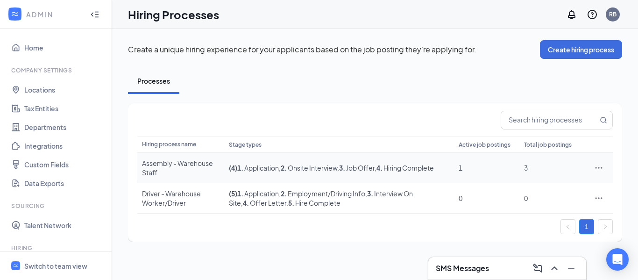
click at [600, 169] on icon "Ellipses" at bounding box center [598, 167] width 9 height 9
click at [617, 99] on div "Processes Hiring process name Stage types Active job postings Total job posting…" at bounding box center [375, 154] width 494 height 173
click at [599, 168] on icon "Ellipses" at bounding box center [599, 167] width 7 height 1
click at [523, 185] on span "Edit" at bounding box center [522, 187] width 12 height 8
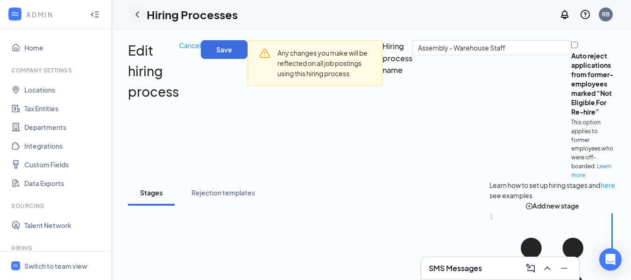
click at [140, 14] on icon "ChevronLeft" at bounding box center [137, 14] width 11 height 11
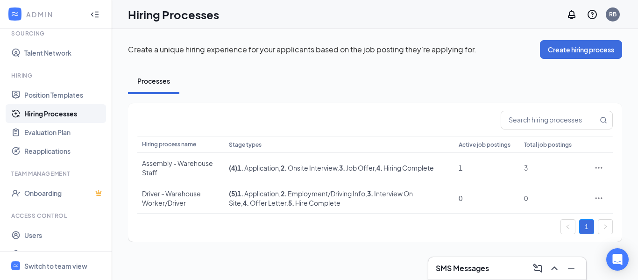
scroll to position [188, 0]
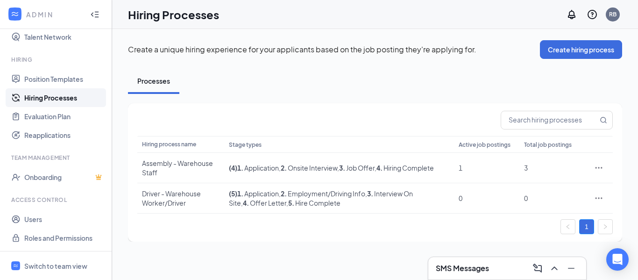
click at [268, 109] on div "Hiring process name Stage types Active job postings Total job postings Assembly…" at bounding box center [375, 172] width 494 height 138
click at [46, 257] on span "Switch to team view" at bounding box center [64, 265] width 80 height 29
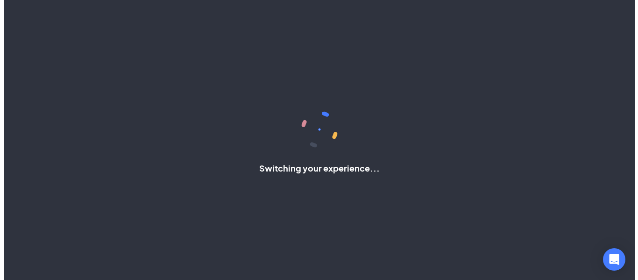
scroll to position [104, 0]
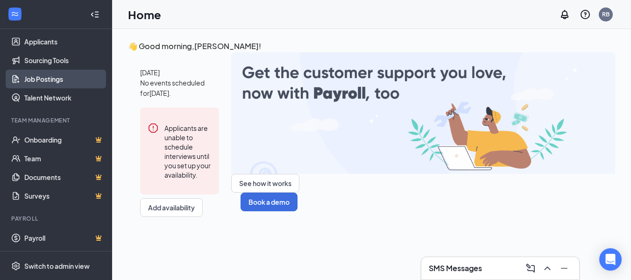
click at [60, 81] on link "Job Postings" at bounding box center [64, 79] width 80 height 19
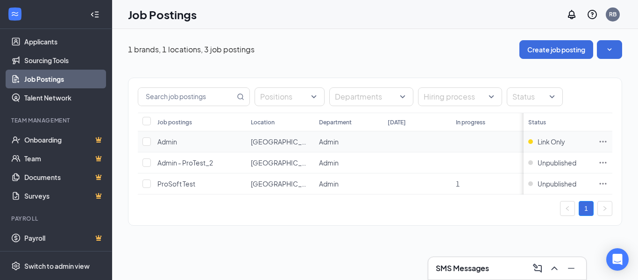
click at [602, 140] on icon "Ellipses" at bounding box center [603, 141] width 9 height 9
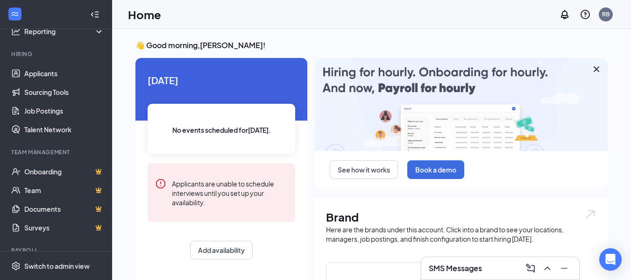
scroll to position [104, 0]
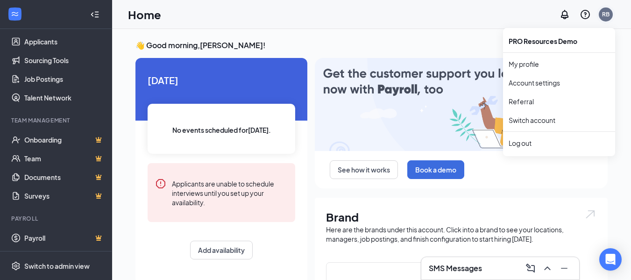
click at [614, 15] on div "RB" at bounding box center [606, 14] width 19 height 19
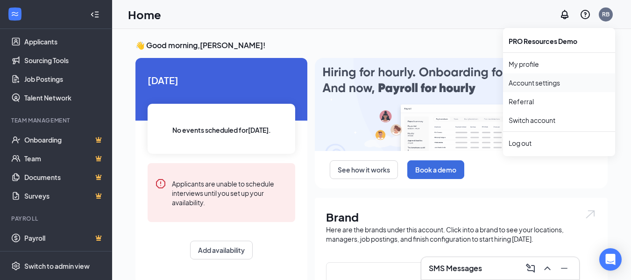
click at [521, 83] on link "Account settings" at bounding box center [559, 82] width 101 height 9
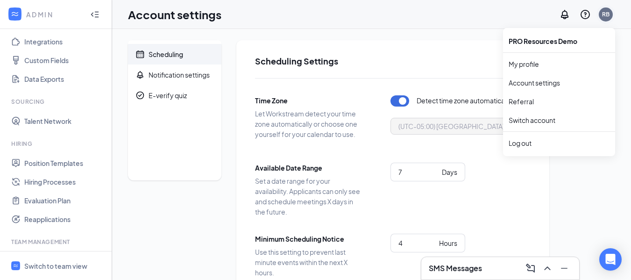
click at [605, 11] on div "RB" at bounding box center [605, 14] width 7 height 8
click at [543, 117] on link "Switch account" at bounding box center [532, 120] width 47 height 8
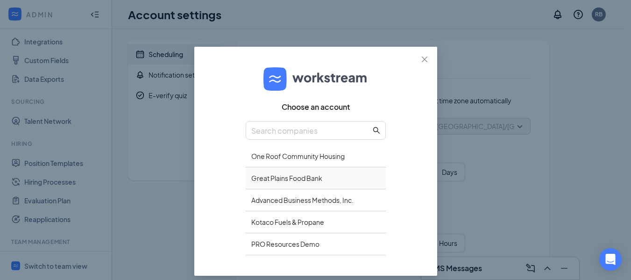
click at [313, 171] on div "Great Plains Food Bank" at bounding box center [316, 178] width 140 height 22
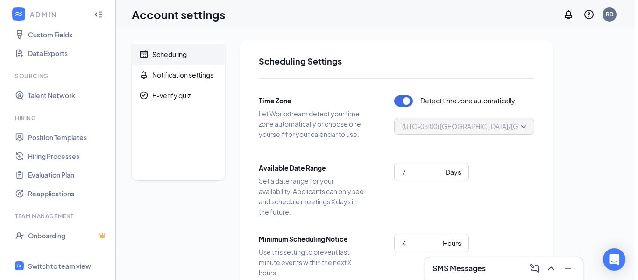
scroll to position [129, 0]
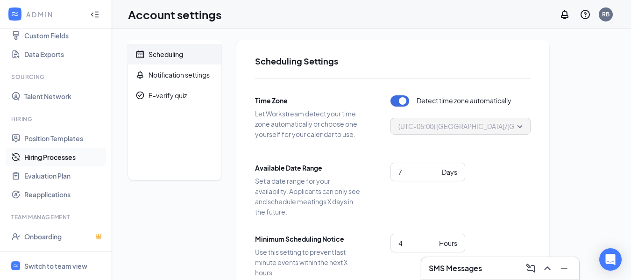
click at [62, 152] on link "Hiring Processes" at bounding box center [64, 157] width 80 height 19
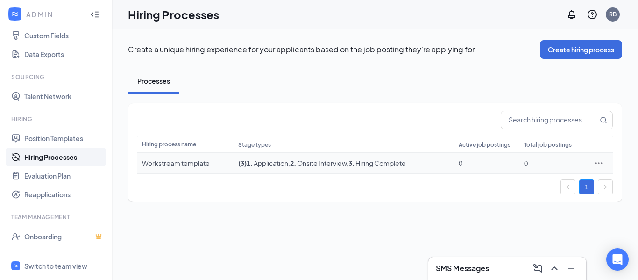
click at [600, 159] on icon "Ellipses" at bounding box center [598, 162] width 9 height 9
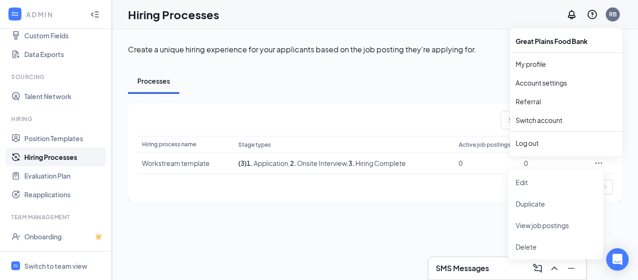
click at [617, 12] on div "RB" at bounding box center [612, 14] width 7 height 8
click at [531, 123] on link "Switch account" at bounding box center [539, 120] width 47 height 8
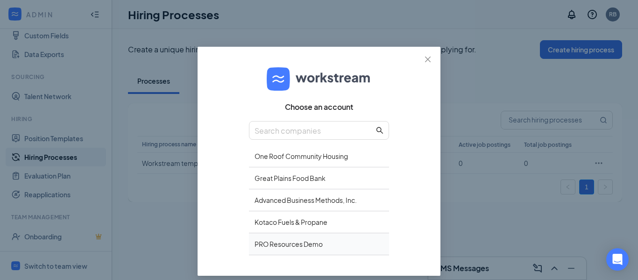
click at [284, 245] on div "PRO Resources Demo" at bounding box center [319, 244] width 140 height 22
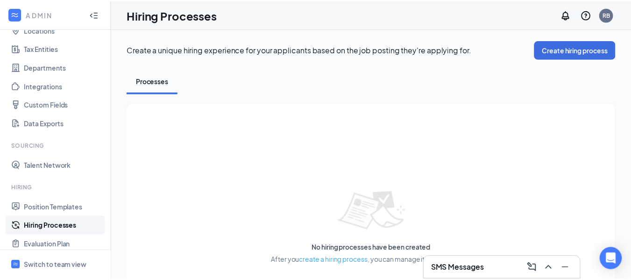
scroll to position [108, 0]
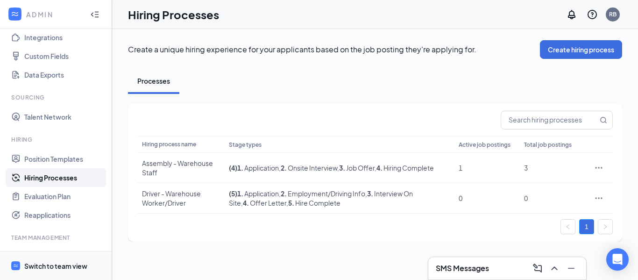
click at [34, 265] on div "Switch to team view" at bounding box center [55, 265] width 63 height 9
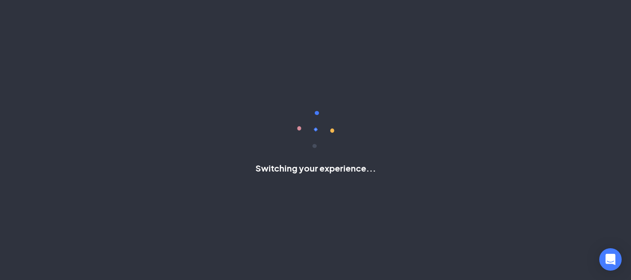
scroll to position [104, 0]
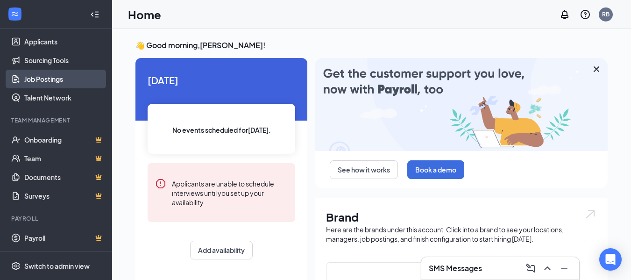
drag, startPoint x: 109, startPoint y: 179, endPoint x: 48, endPoint y: 80, distance: 116.3
click at [48, 80] on link "Job Postings" at bounding box center [64, 79] width 80 height 19
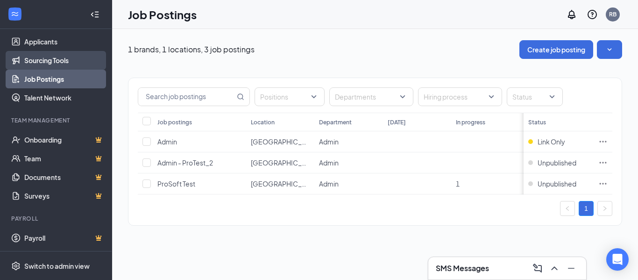
click at [43, 58] on link "Sourcing Tools" at bounding box center [64, 60] width 80 height 19
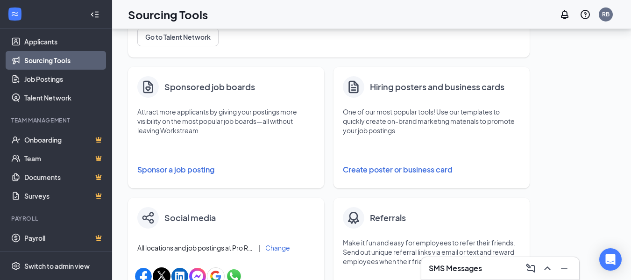
scroll to position [132, 0]
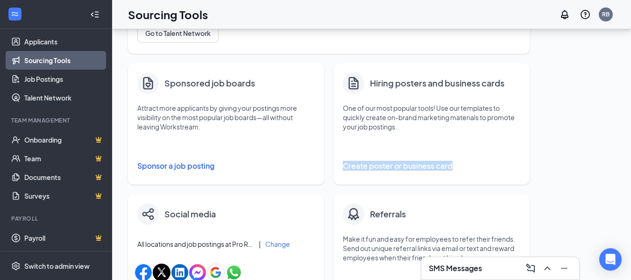
drag, startPoint x: 628, startPoint y: 147, endPoint x: 623, endPoint y: 188, distance: 41.4
click at [623, 188] on div "Fill your job postings faster with these quick and easy sourcing tools. Invite …" at bounding box center [371, 247] width 519 height 701
click at [49, 71] on link "Job Postings" at bounding box center [64, 79] width 80 height 19
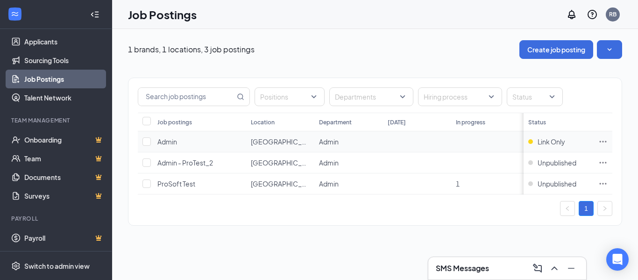
click at [607, 141] on icon "Ellipses" at bounding box center [603, 141] width 9 height 9
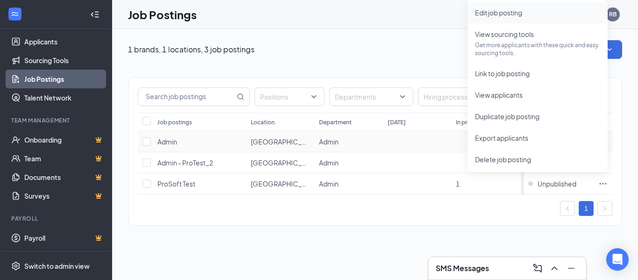
click at [515, 18] on li "Edit job posting" at bounding box center [538, 12] width 140 height 21
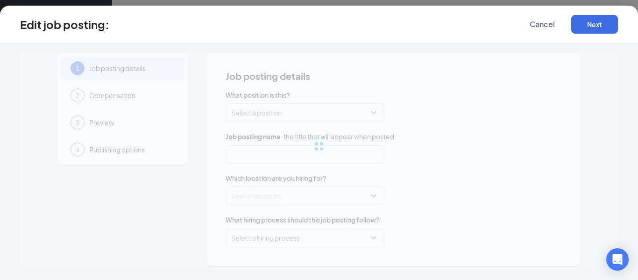
type input "Admin"
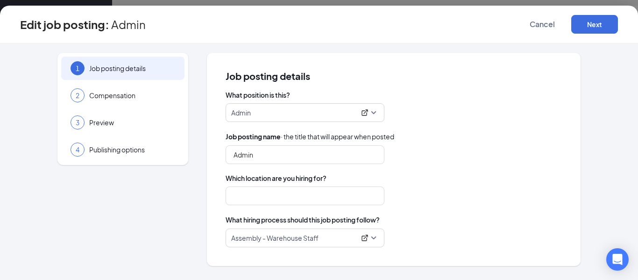
type input "[GEOGRAPHIC_DATA]"
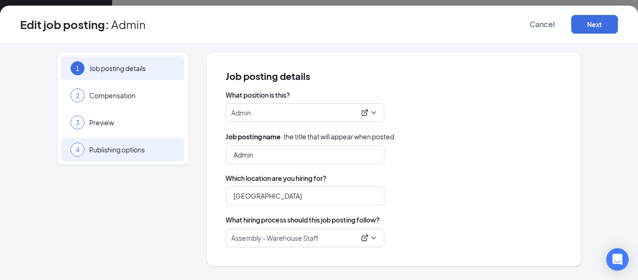
click at [86, 156] on div "4 Publishing options" at bounding box center [122, 149] width 123 height 23
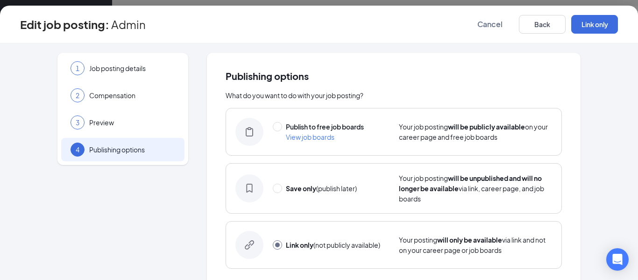
click at [320, 137] on span "View job boards" at bounding box center [310, 137] width 49 height 8
radio input "true"
radio input "false"
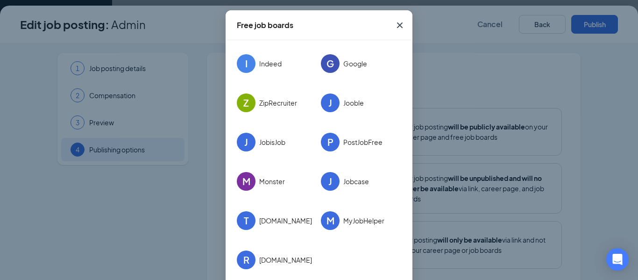
scroll to position [36, 0]
